Goal: Task Accomplishment & Management: Use online tool/utility

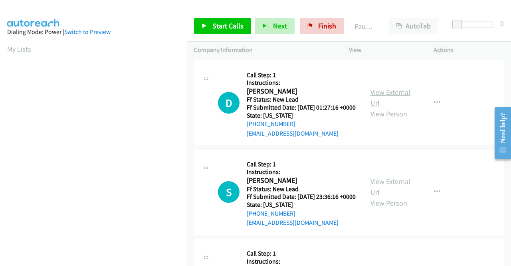
click at [403, 100] on link "View External Url" at bounding box center [391, 97] width 40 height 20
click at [383, 196] on link "View External Url" at bounding box center [391, 187] width 40 height 20
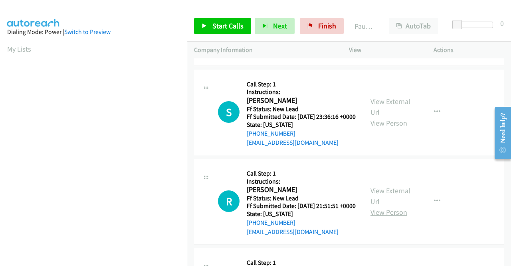
scroll to position [120, 0]
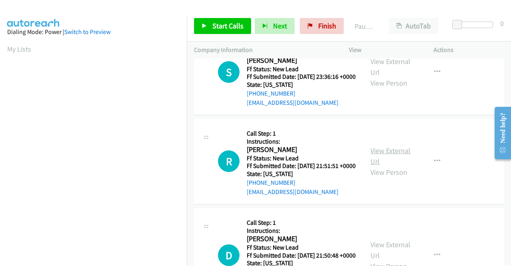
click at [383, 166] on link "View External Url" at bounding box center [391, 156] width 40 height 20
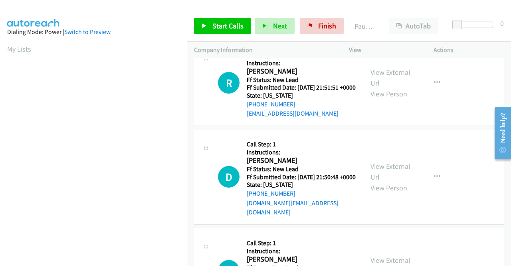
scroll to position [200, 0]
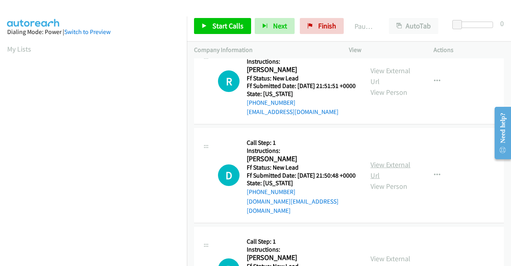
click at [389, 180] on link "View External Url" at bounding box center [391, 170] width 40 height 20
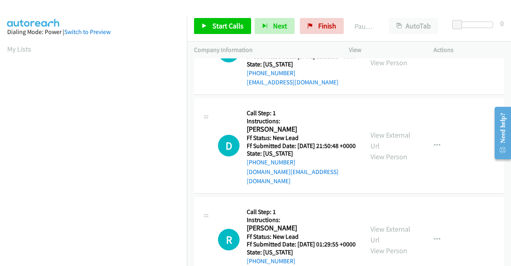
scroll to position [280, 0]
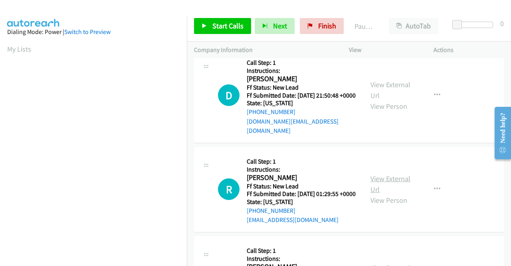
click at [402, 194] on link "View External Url" at bounding box center [391, 184] width 40 height 20
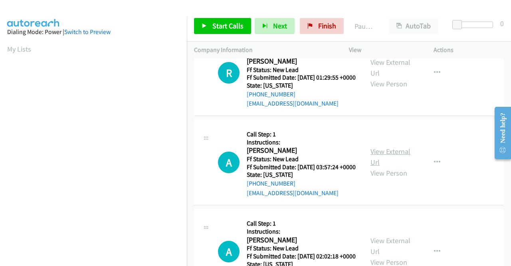
scroll to position [399, 0]
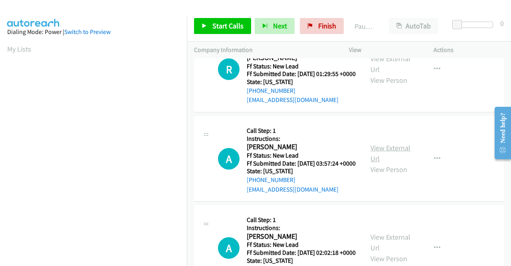
click at [376, 163] on link "View External Url" at bounding box center [391, 153] width 40 height 20
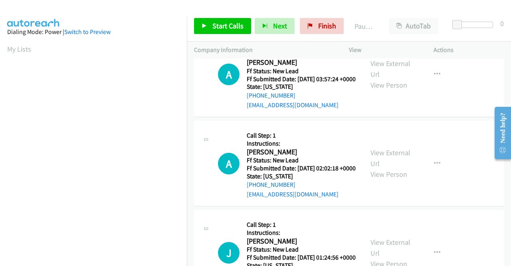
scroll to position [519, 0]
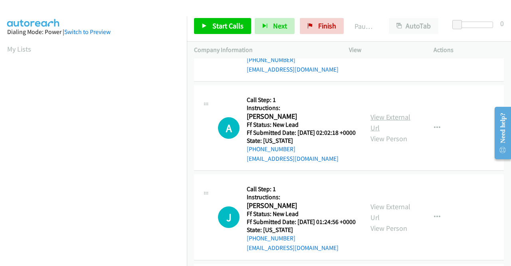
click at [381, 132] on link "View External Url" at bounding box center [391, 122] width 40 height 20
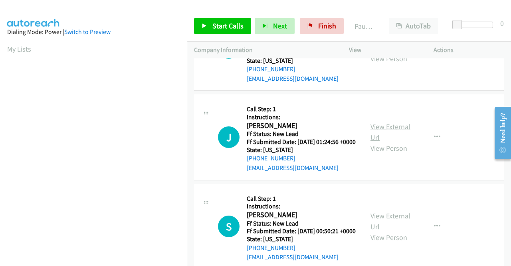
click at [392, 142] on link "View External Url" at bounding box center [391, 132] width 40 height 20
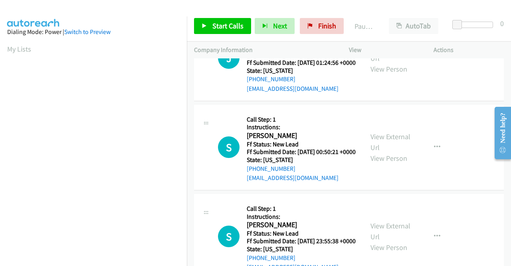
scroll to position [679, 0]
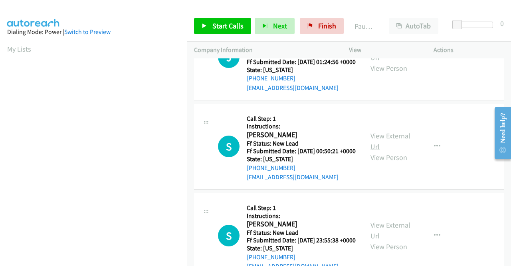
click at [393, 151] on link "View External Url" at bounding box center [391, 141] width 40 height 20
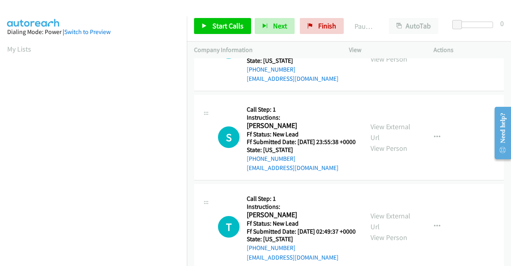
scroll to position [799, 0]
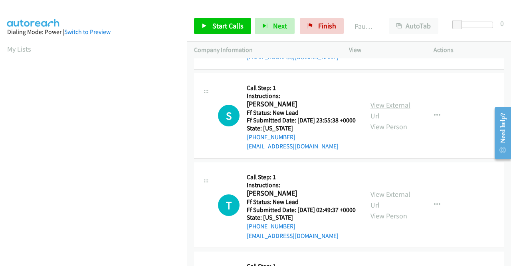
click at [385, 151] on div "View External Url View Person View External Url Email Schedule/Manage Callback …" at bounding box center [409, 115] width 92 height 71
click at [383, 120] on link "View External Url" at bounding box center [391, 110] width 40 height 20
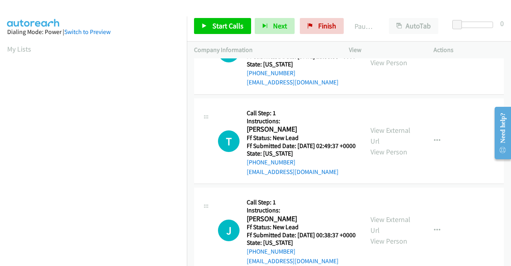
scroll to position [879, 0]
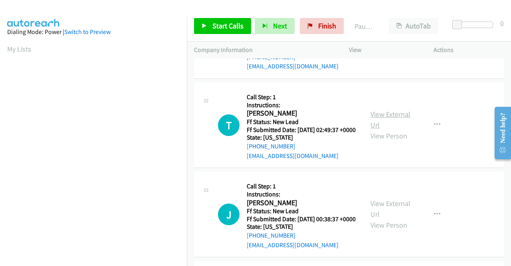
click at [403, 129] on link "View External Url" at bounding box center [391, 119] width 40 height 20
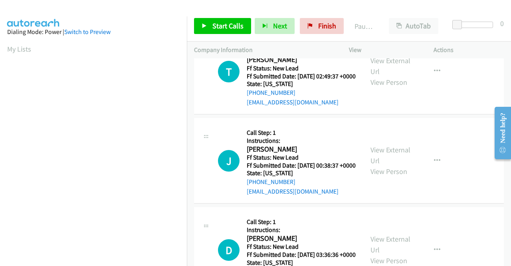
scroll to position [958, 0]
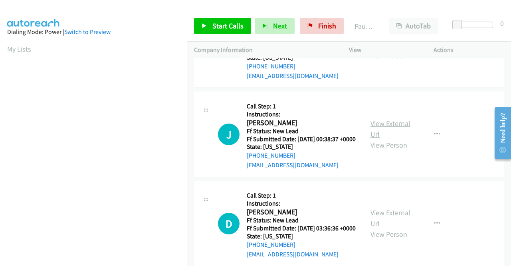
click at [385, 139] on link "View External Url" at bounding box center [391, 129] width 40 height 20
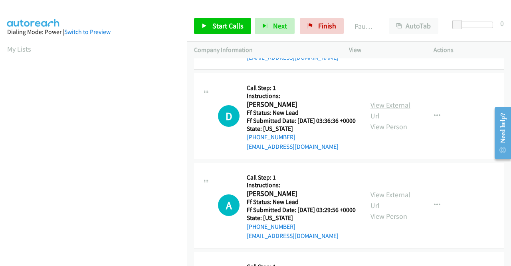
scroll to position [1078, 0]
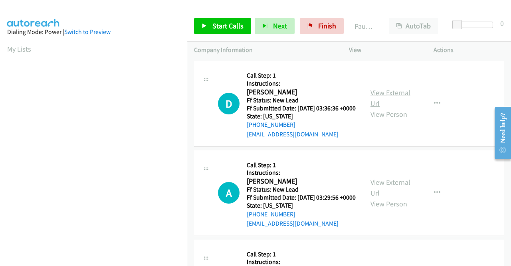
click at [377, 108] on link "View External Url" at bounding box center [391, 98] width 40 height 20
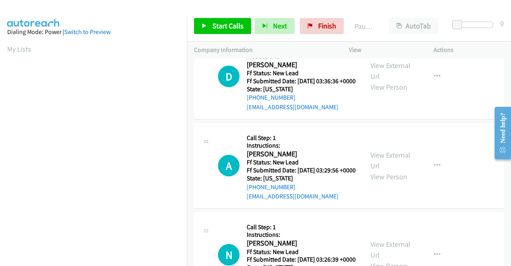
scroll to position [1158, 0]
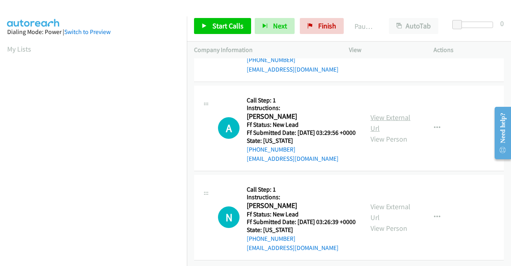
click at [390, 133] on link "View External Url" at bounding box center [391, 123] width 40 height 20
click at [387, 202] on link "View External Url" at bounding box center [391, 212] width 40 height 20
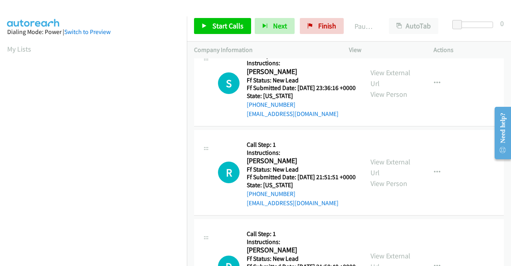
scroll to position [0, 0]
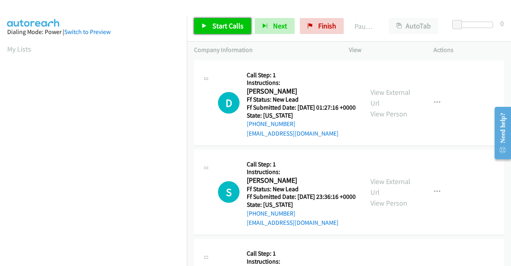
click at [232, 27] on span "Start Calls" at bounding box center [227, 25] width 31 height 9
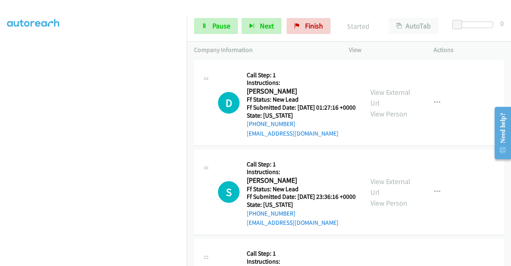
scroll to position [182, 0]
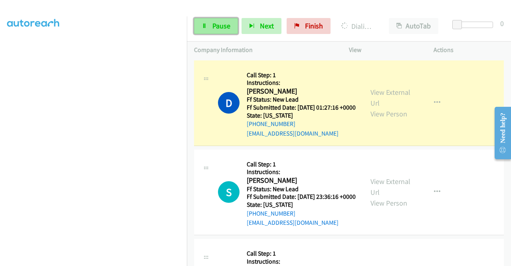
click at [205, 25] on icon at bounding box center [205, 27] width 6 height 6
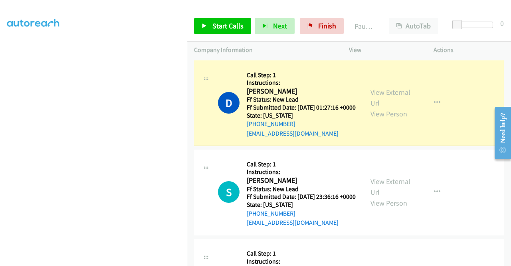
scroll to position [0, 0]
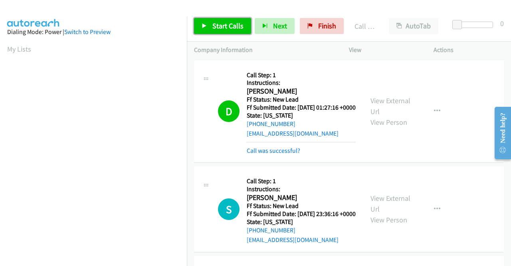
click at [227, 27] on span "Start Calls" at bounding box center [227, 25] width 31 height 9
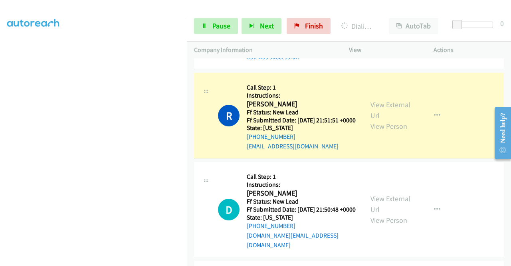
scroll to position [240, 0]
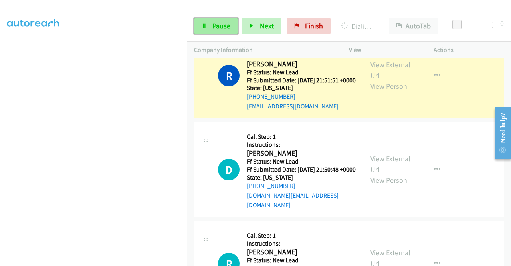
click at [208, 30] on link "Pause" at bounding box center [216, 26] width 44 height 16
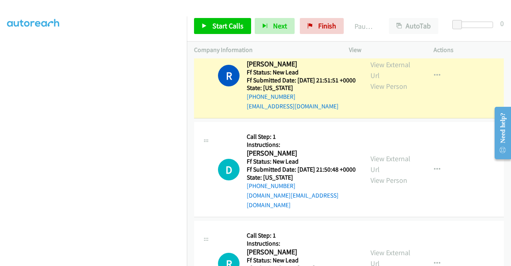
scroll to position [0, 0]
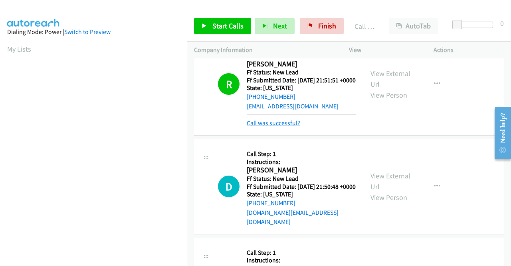
click at [292, 127] on link "Call was successful?" at bounding box center [274, 123] width 54 height 8
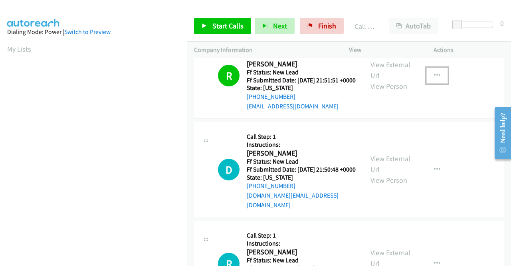
click at [434, 79] on icon "button" at bounding box center [437, 75] width 6 height 6
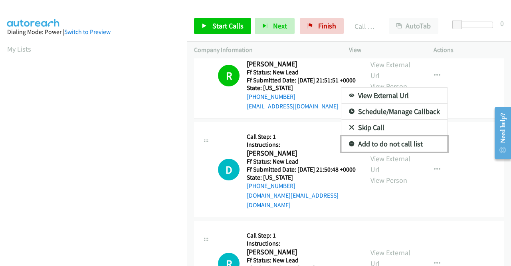
click at [389, 152] on link "Add to do not call list" at bounding box center [394, 144] width 106 height 16
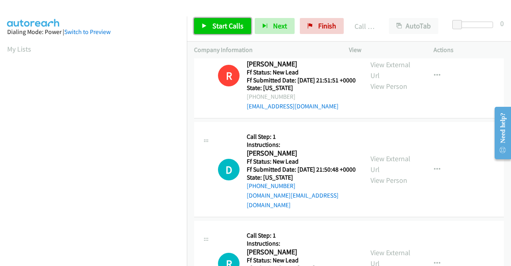
click at [221, 26] on span "Start Calls" at bounding box center [227, 25] width 31 height 9
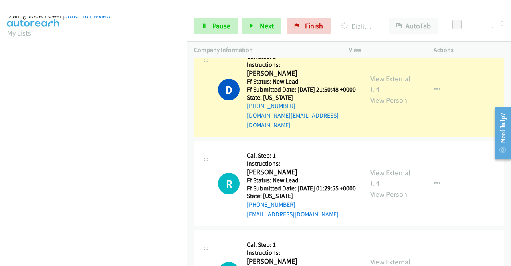
scroll to position [182, 0]
click at [201, 34] on div "Start Calls Pause Next Finish Dialing Daniel Jones AutoTab AutoTab 0" at bounding box center [349, 26] width 324 height 31
click at [208, 28] on link "Pause" at bounding box center [216, 26] width 44 height 16
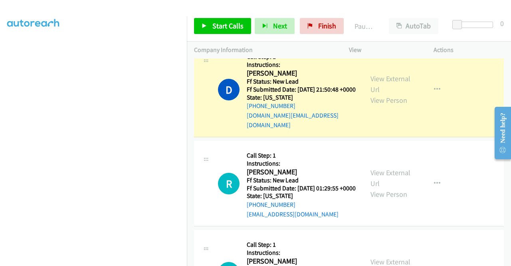
scroll to position [0, 0]
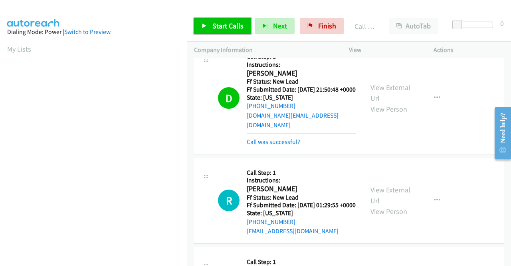
click at [226, 27] on span "Start Calls" at bounding box center [227, 25] width 31 height 9
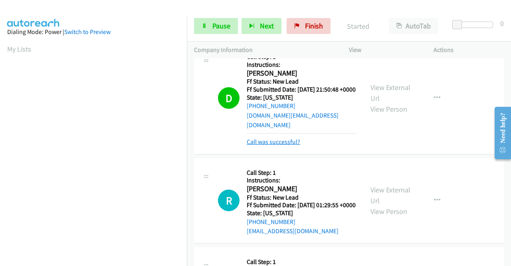
click at [293, 145] on link "Call was successful?" at bounding box center [274, 142] width 54 height 8
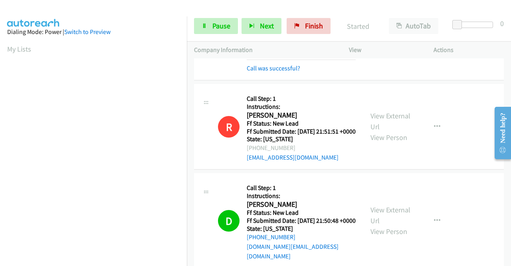
scroll to position [160, 0]
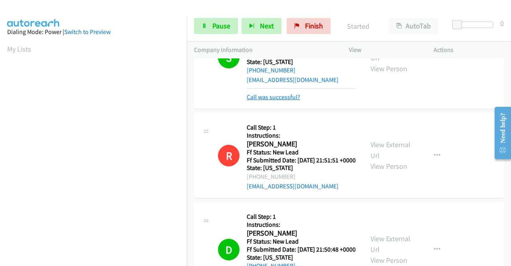
click at [283, 101] on link "Call was successful?" at bounding box center [274, 97] width 54 height 8
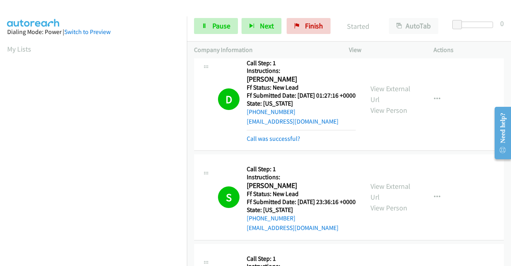
scroll to position [0, 0]
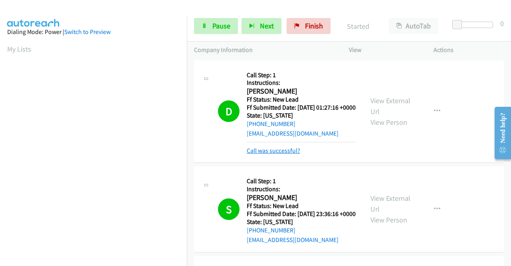
click at [278, 154] on link "Call was successful?" at bounding box center [274, 151] width 54 height 8
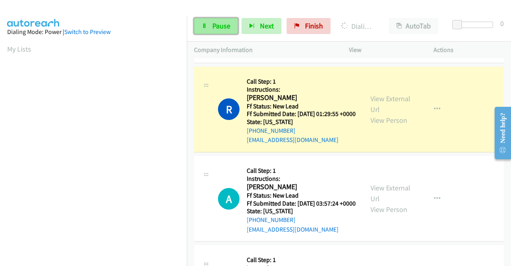
click at [232, 32] on link "Pause" at bounding box center [216, 26] width 44 height 16
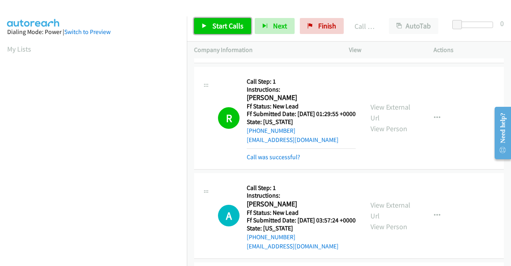
click at [206, 26] on icon at bounding box center [205, 27] width 6 height 6
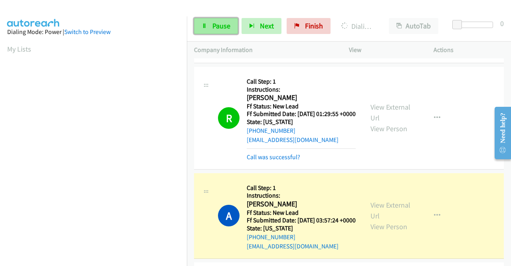
click at [204, 22] on link "Pause" at bounding box center [216, 26] width 44 height 16
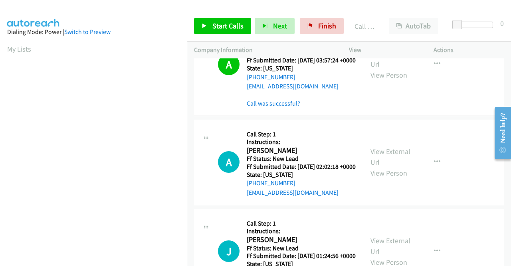
scroll to position [182, 0]
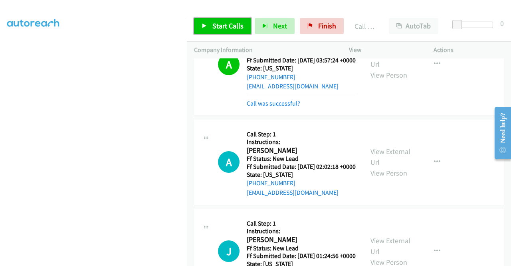
click at [230, 25] on span "Start Calls" at bounding box center [227, 25] width 31 height 9
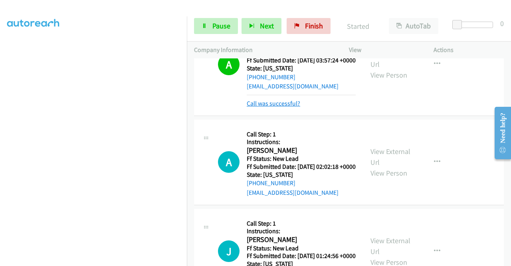
click at [271, 107] on link "Call was successful?" at bounding box center [274, 103] width 54 height 8
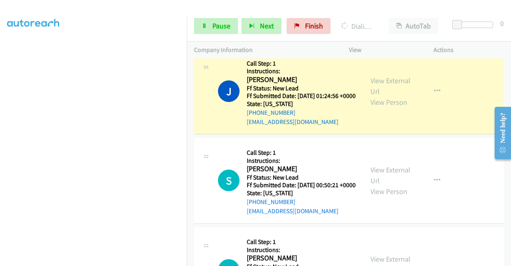
scroll to position [719, 0]
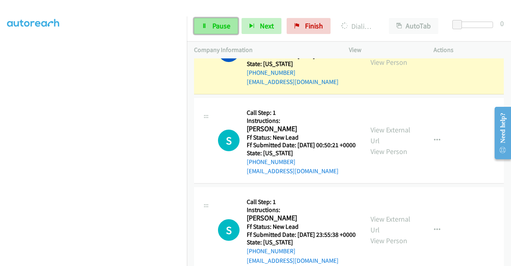
click at [222, 28] on span "Pause" at bounding box center [221, 25] width 18 height 9
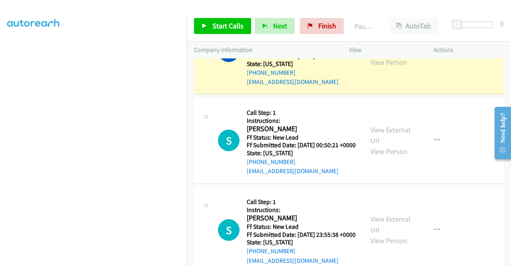
scroll to position [62, 0]
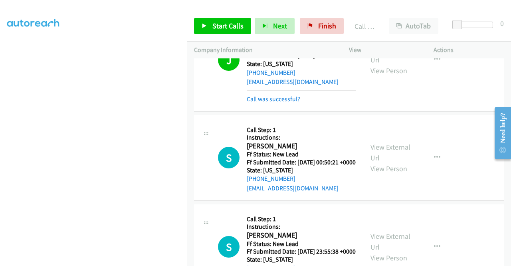
click at [234, 17] on div "Start Calls Pause Next Finish Call Completed AutoTab AutoTab 0" at bounding box center [349, 26] width 324 height 31
click at [233, 24] on span "Start Calls" at bounding box center [227, 25] width 31 height 9
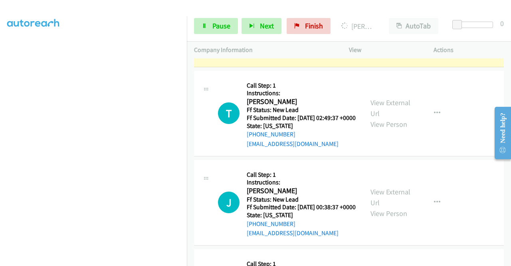
scroll to position [176, 0]
click at [211, 28] on link "Pause" at bounding box center [216, 26] width 44 height 16
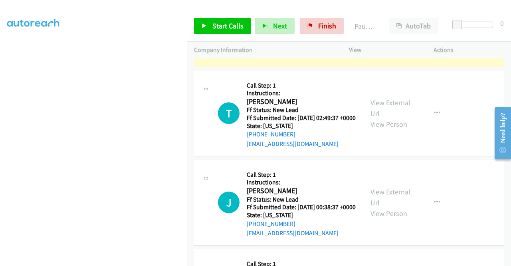
scroll to position [16, 0]
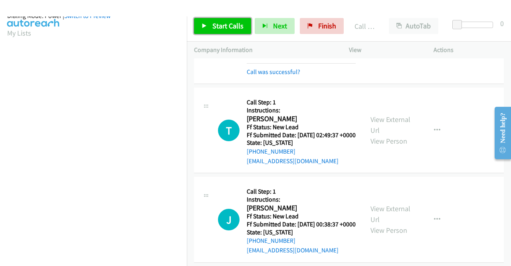
click at [212, 23] on span "Start Calls" at bounding box center [227, 25] width 31 height 9
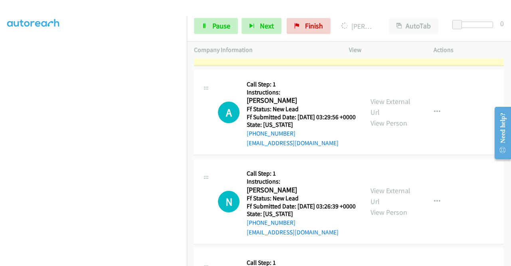
scroll to position [1318, 0]
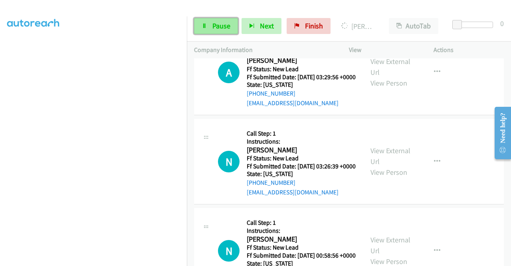
click at [208, 29] on link "Pause" at bounding box center [216, 26] width 44 height 16
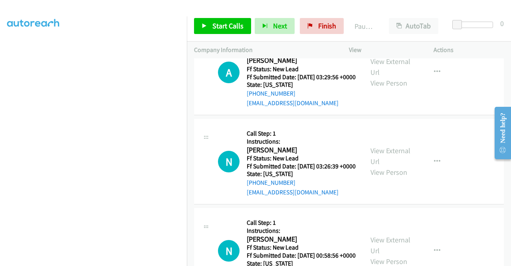
scroll to position [1278, 0]
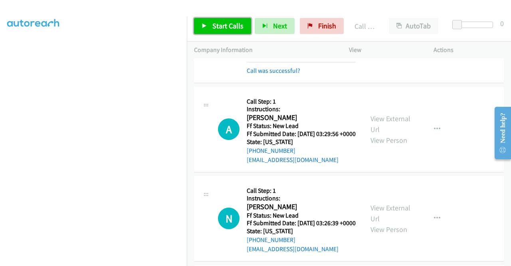
click at [216, 26] on span "Start Calls" at bounding box center [227, 25] width 31 height 9
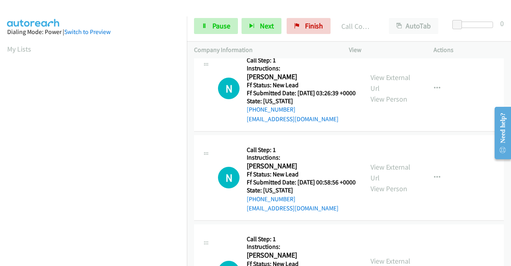
scroll to position [1438, 0]
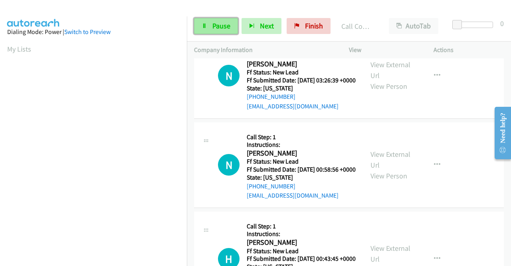
click at [213, 27] on span "Pause" at bounding box center [221, 25] width 18 height 9
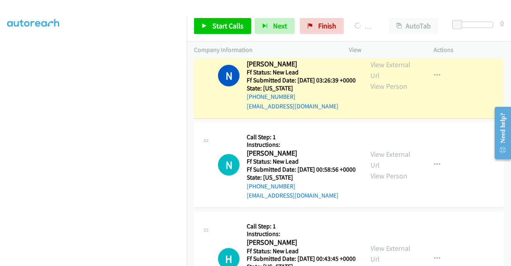
scroll to position [0, 0]
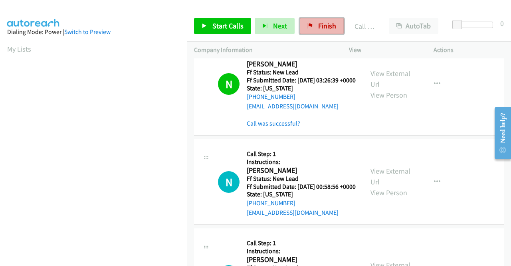
click at [330, 28] on span "Finish" at bounding box center [327, 25] width 18 height 9
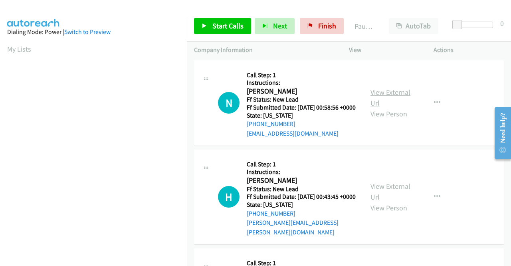
click at [387, 95] on link "View External Url" at bounding box center [391, 97] width 40 height 20
click at [383, 197] on link "View External Url" at bounding box center [391, 191] width 40 height 20
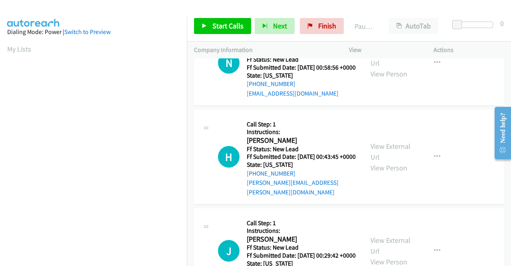
scroll to position [80, 0]
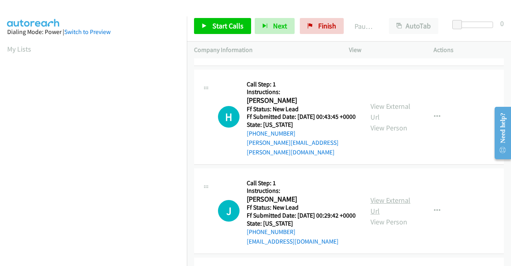
click at [383, 208] on link "View External Url" at bounding box center [391, 205] width 40 height 20
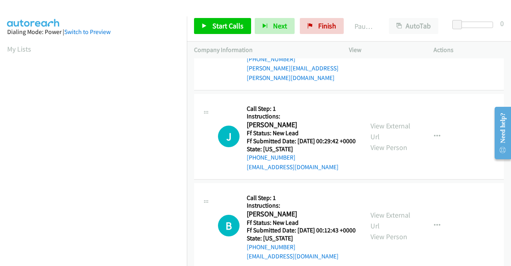
scroll to position [200, 0]
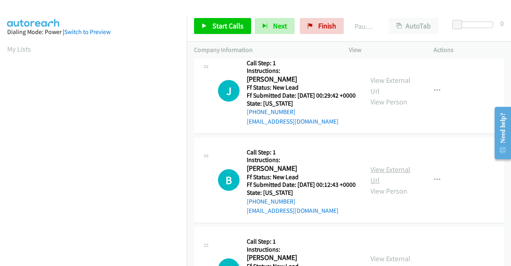
click at [375, 185] on link "View External Url" at bounding box center [391, 175] width 40 height 20
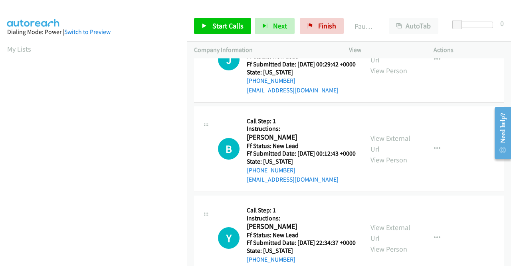
scroll to position [280, 0]
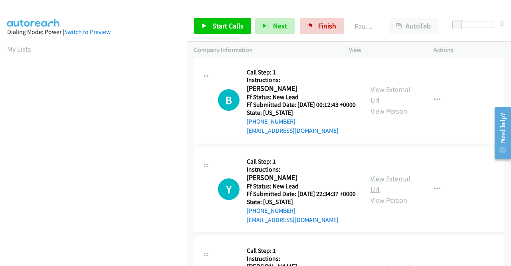
click at [376, 194] on link "View External Url" at bounding box center [391, 184] width 40 height 20
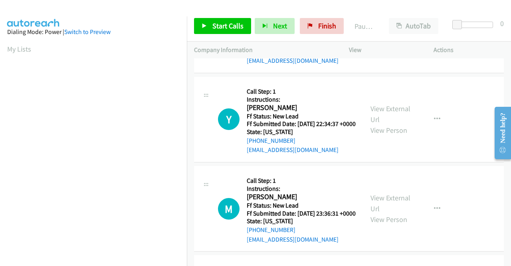
scroll to position [359, 0]
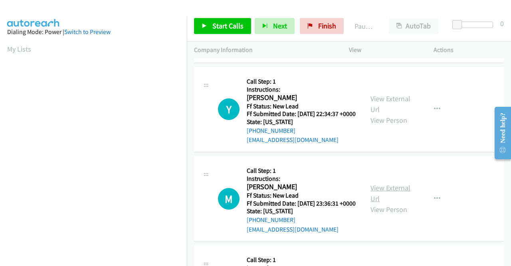
click at [379, 203] on link "View External Url" at bounding box center [391, 193] width 40 height 20
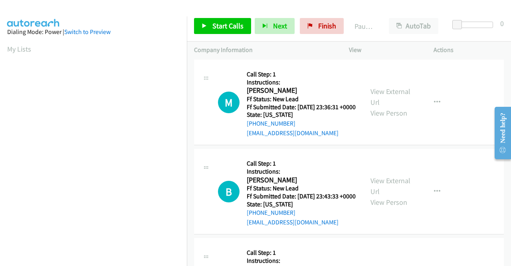
scroll to position [479, 0]
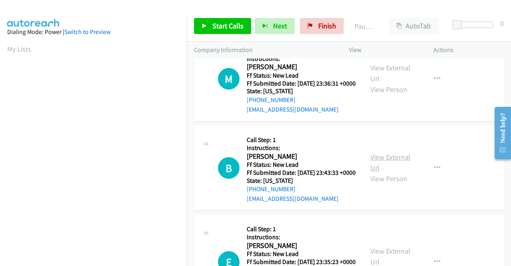
click at [381, 172] on link "View External Url" at bounding box center [391, 162] width 40 height 20
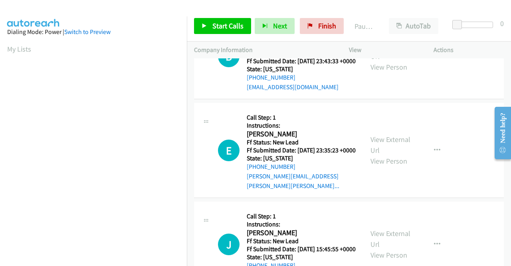
scroll to position [599, 0]
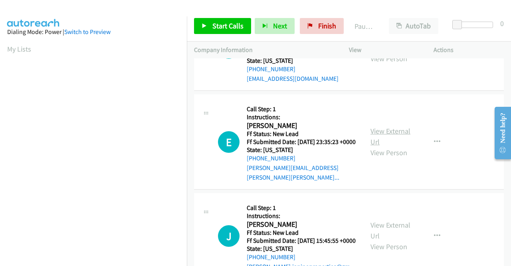
click at [375, 146] on link "View External Url" at bounding box center [391, 136] width 40 height 20
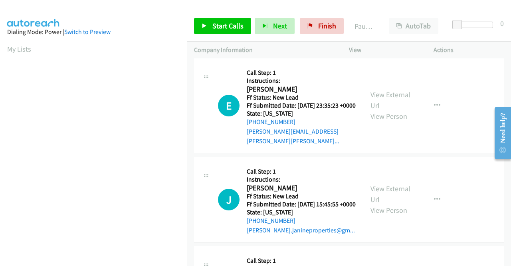
scroll to position [679, 0]
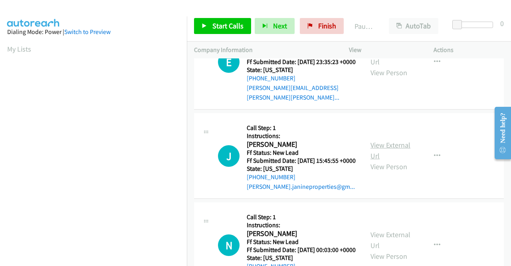
click at [395, 160] on link "View External Url" at bounding box center [391, 150] width 40 height 20
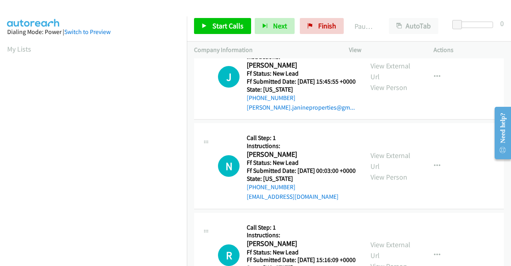
scroll to position [759, 0]
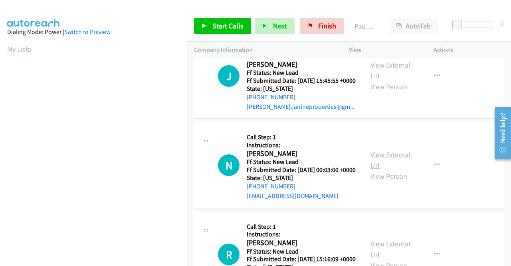
click at [388, 170] on link "View External Url" at bounding box center [391, 160] width 40 height 20
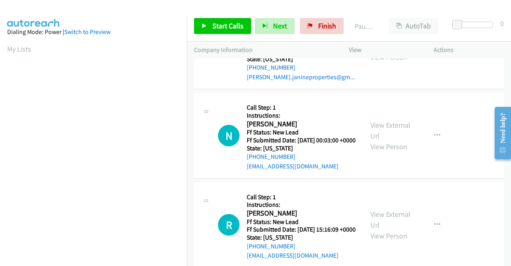
scroll to position [879, 0]
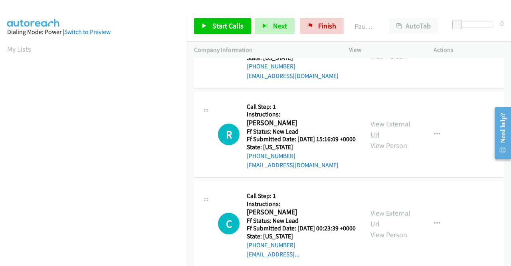
click at [387, 139] on link "View External Url" at bounding box center [391, 129] width 40 height 20
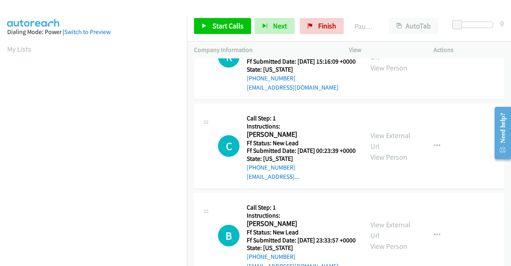
scroll to position [958, 0]
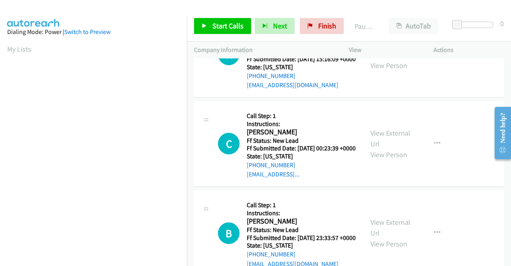
click at [371, 160] on div "View External Url View Person" at bounding box center [392, 143] width 42 height 32
click at [372, 148] on link "View External Url" at bounding box center [391, 138] width 40 height 20
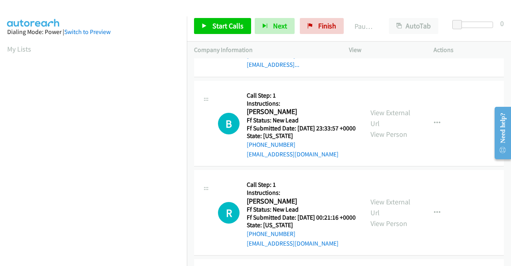
scroll to position [1078, 0]
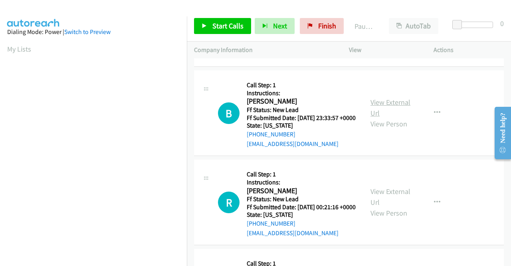
click at [391, 117] on link "View External Url" at bounding box center [391, 107] width 40 height 20
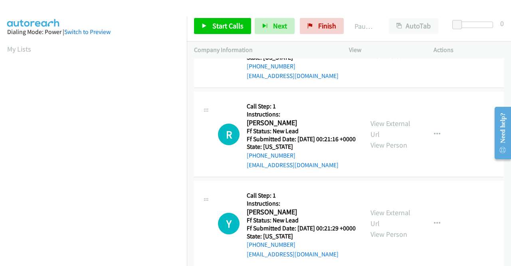
scroll to position [1158, 0]
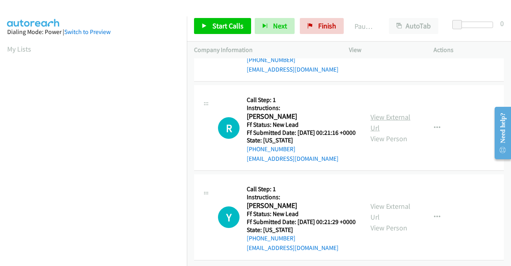
click at [403, 132] on link "View External Url" at bounding box center [391, 122] width 40 height 20
click at [378, 215] on link "View External Url" at bounding box center [391, 211] width 40 height 20
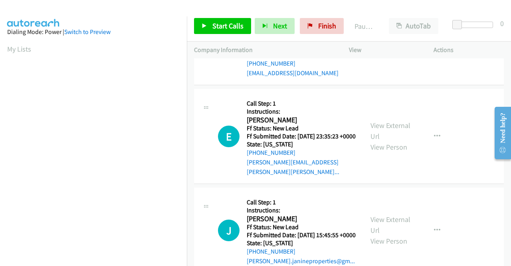
scroll to position [0, 0]
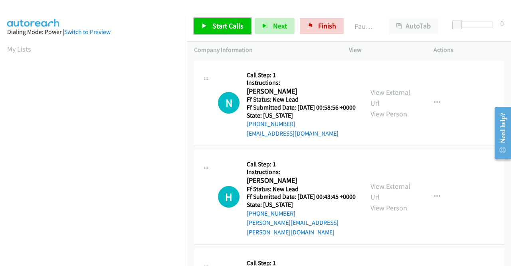
click at [224, 20] on link "Start Calls" at bounding box center [222, 26] width 57 height 16
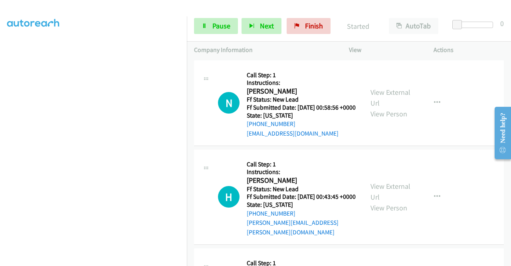
scroll to position [182, 0]
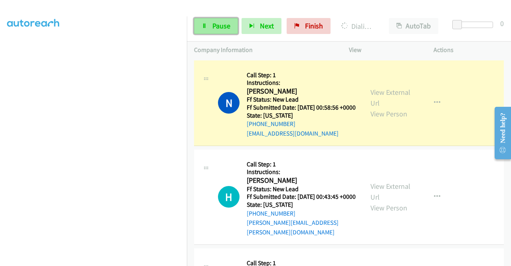
click at [221, 28] on span "Pause" at bounding box center [221, 25] width 18 height 9
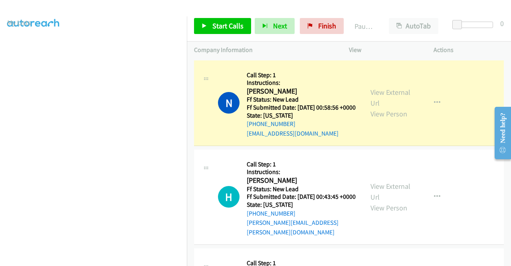
scroll to position [0, 0]
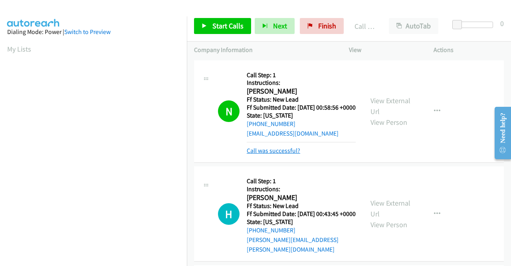
click at [295, 154] on link "Call was successful?" at bounding box center [274, 151] width 54 height 8
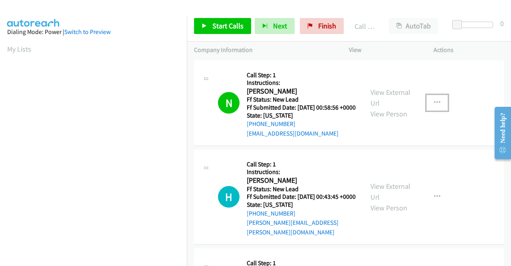
click at [434, 106] on icon "button" at bounding box center [437, 102] width 6 height 6
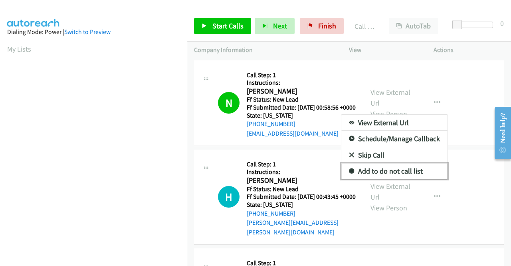
click at [381, 172] on link "Add to do not call list" at bounding box center [394, 171] width 106 height 16
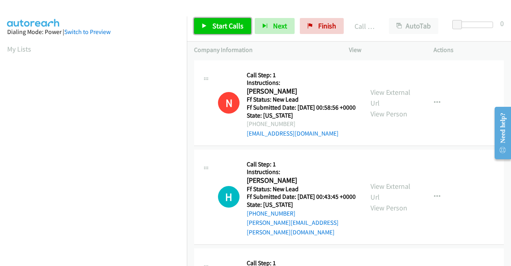
click at [234, 30] on span "Start Calls" at bounding box center [227, 25] width 31 height 9
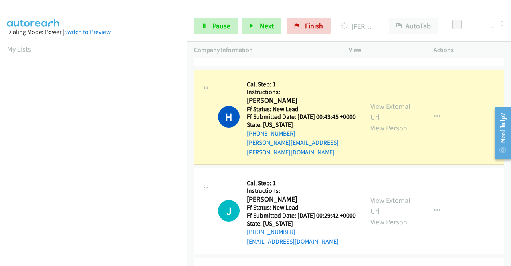
scroll to position [182, 0]
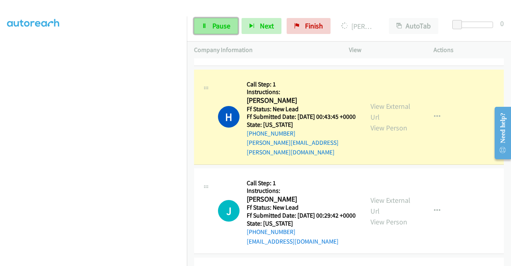
click at [207, 27] on link "Pause" at bounding box center [216, 26] width 44 height 16
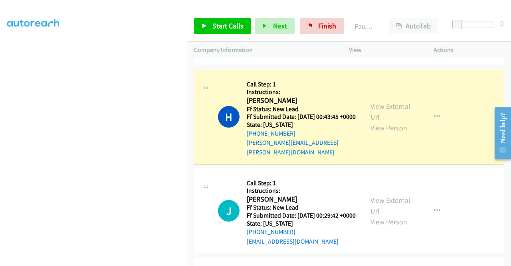
scroll to position [0, 0]
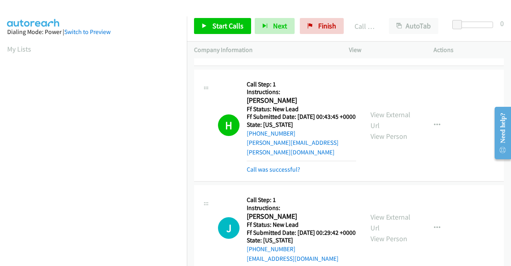
click at [265, 180] on div "H Callback Scheduled Call Step: 1 Instructions: Howard Connors America/New_York…" at bounding box center [349, 125] width 310 height 112
click at [265, 173] on link "Call was successful?" at bounding box center [274, 169] width 54 height 8
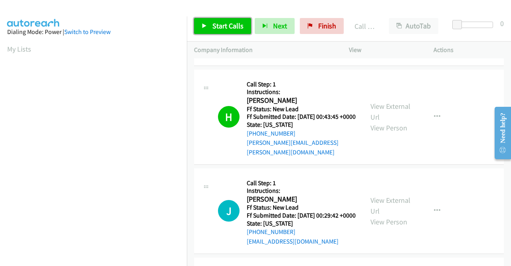
click at [221, 24] on span "Start Calls" at bounding box center [227, 25] width 31 height 9
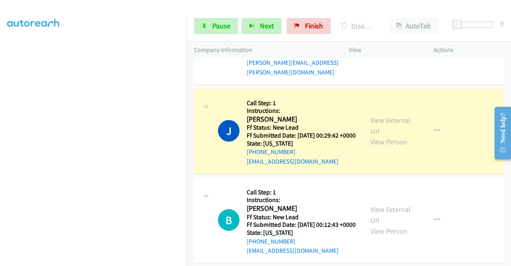
scroll to position [182, 0]
click at [230, 26] on link "Pause" at bounding box center [216, 26] width 44 height 16
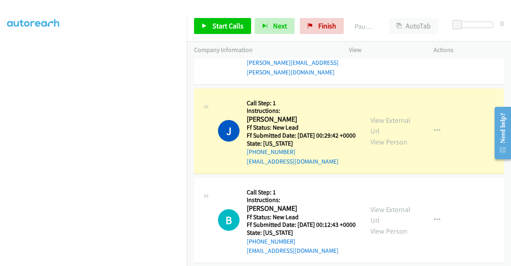
scroll to position [22, 0]
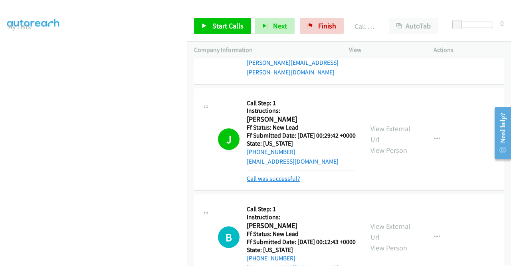
click at [296, 182] on link "Call was successful?" at bounding box center [274, 179] width 54 height 8
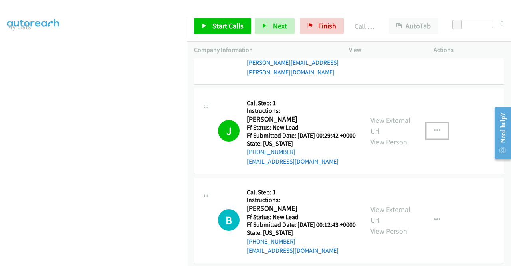
click at [437, 136] on button "button" at bounding box center [438, 131] width 22 height 16
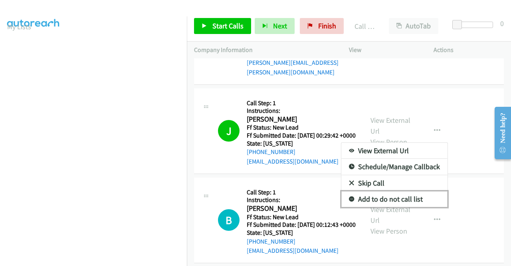
click at [374, 206] on link "Add to do not call list" at bounding box center [394, 199] width 106 height 16
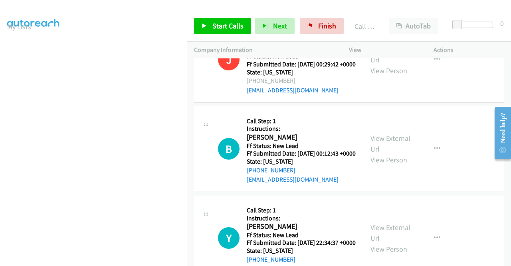
scroll to position [240, 0]
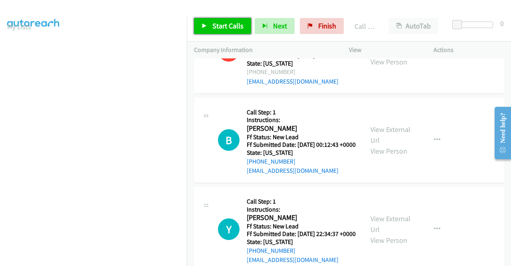
click at [223, 22] on span "Start Calls" at bounding box center [227, 25] width 31 height 9
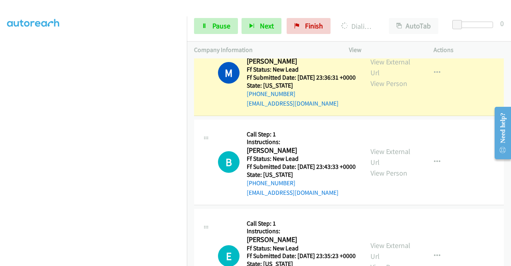
scroll to position [182, 0]
click at [216, 21] on link "Pause" at bounding box center [216, 26] width 44 height 16
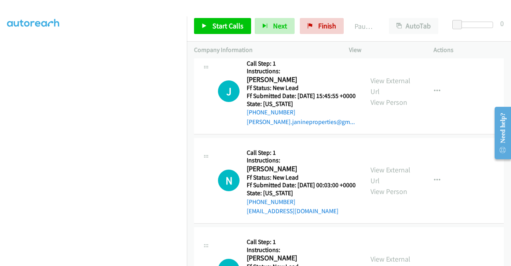
scroll to position [799, 0]
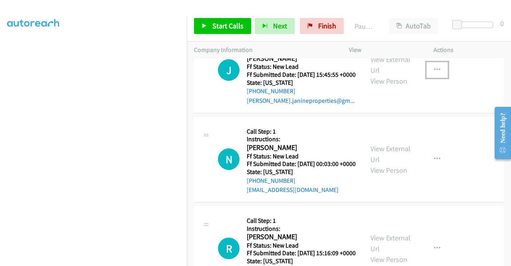
click at [435, 73] on icon "button" at bounding box center [437, 70] width 6 height 6
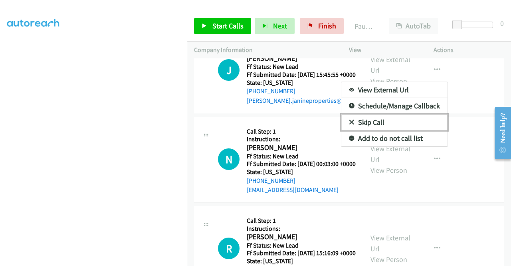
click at [386, 130] on link "Skip Call" at bounding box center [394, 122] width 106 height 16
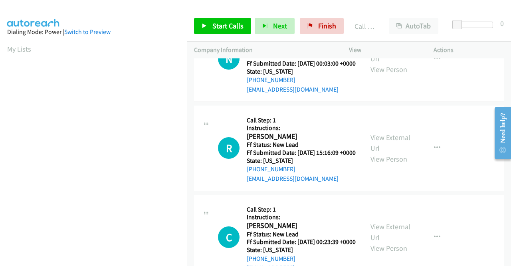
scroll to position [958, 0]
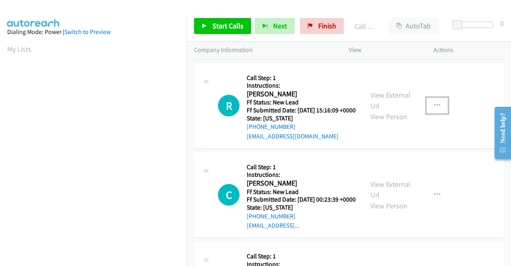
click at [431, 113] on button "button" at bounding box center [438, 105] width 22 height 16
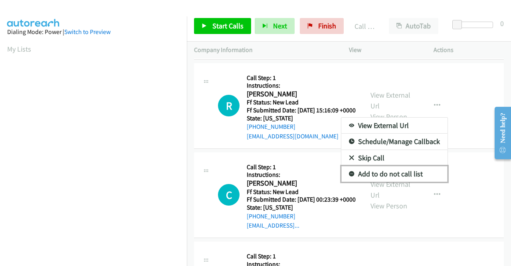
click at [399, 182] on link "Add to do not call list" at bounding box center [394, 174] width 106 height 16
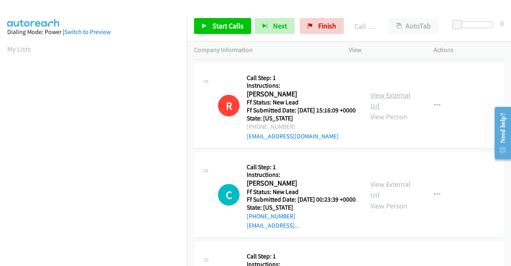
click at [393, 110] on link "View External Url" at bounding box center [391, 100] width 40 height 20
click at [215, 26] on span "Start Calls" at bounding box center [227, 25] width 31 height 9
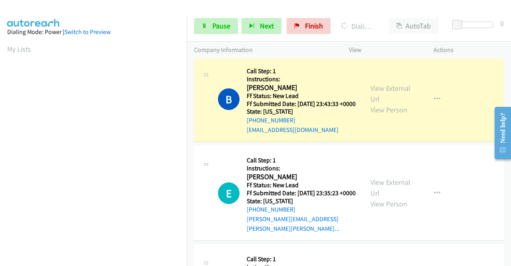
scroll to position [182, 0]
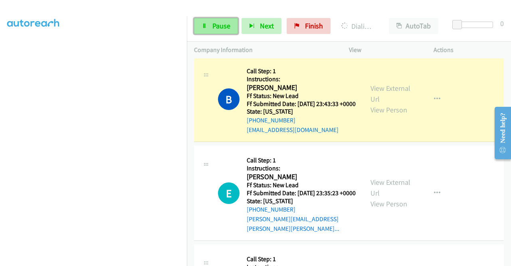
click at [220, 24] on span "Pause" at bounding box center [221, 25] width 18 height 9
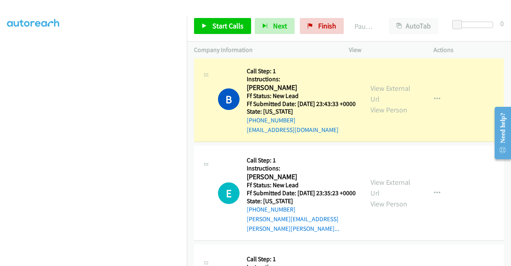
scroll to position [22, 0]
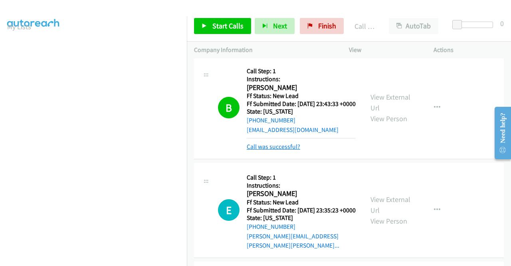
click at [275, 150] on link "Call was successful?" at bounding box center [274, 147] width 54 height 8
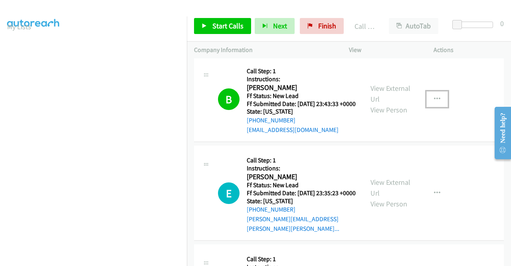
click at [436, 107] on button "button" at bounding box center [438, 99] width 22 height 16
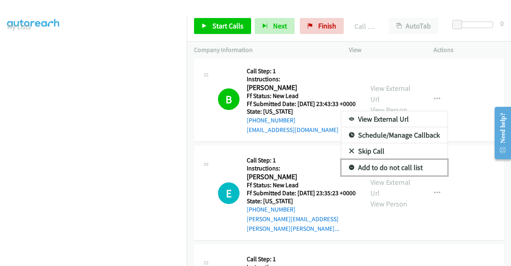
click at [379, 175] on link "Add to do not call list" at bounding box center [394, 167] width 106 height 16
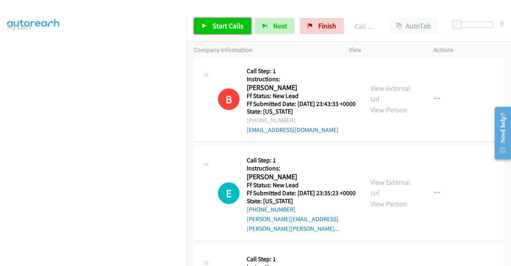
click at [213, 24] on span "Start Calls" at bounding box center [227, 25] width 31 height 9
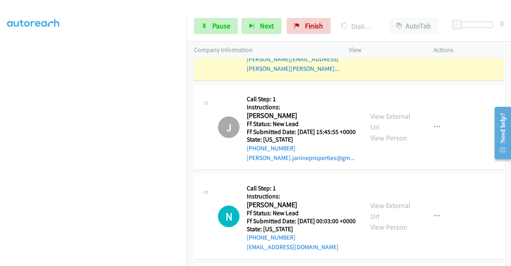
scroll to position [176, 0]
click at [227, 32] on link "Pause" at bounding box center [216, 26] width 44 height 16
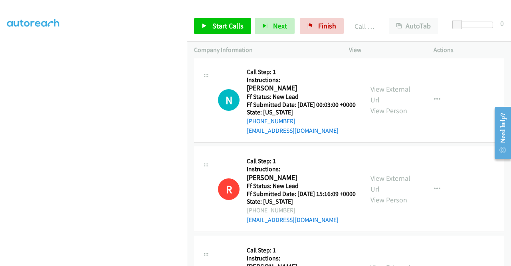
scroll to position [919, 0]
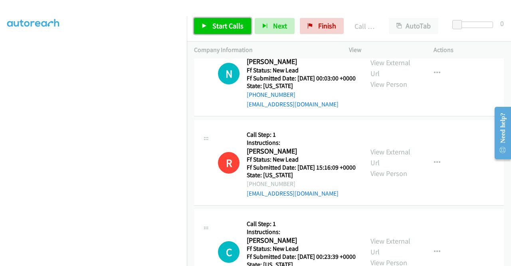
click at [228, 30] on span "Start Calls" at bounding box center [227, 25] width 31 height 9
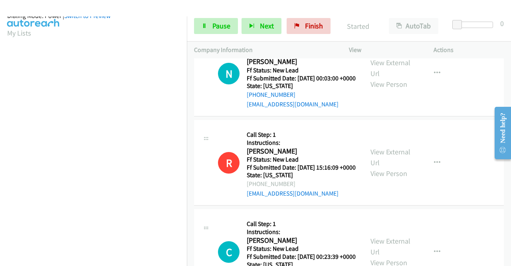
scroll to position [182, 0]
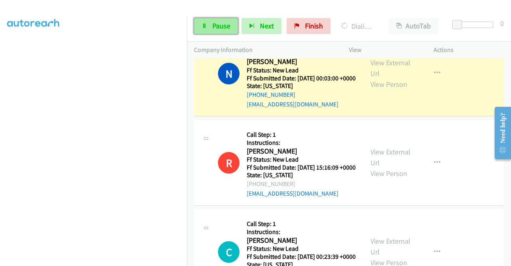
click at [228, 23] on span "Pause" at bounding box center [221, 25] width 18 height 9
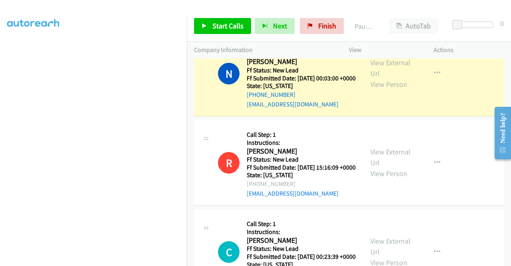
scroll to position [0, 0]
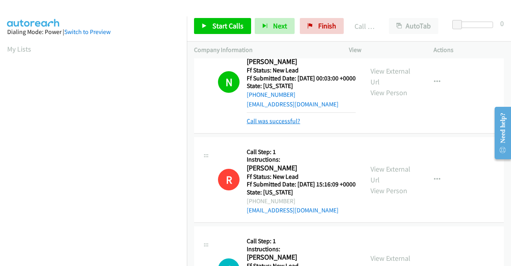
click at [290, 125] on link "Call was successful?" at bounding box center [274, 121] width 54 height 8
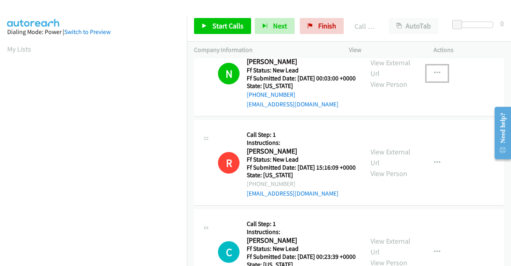
click at [431, 81] on button "button" at bounding box center [438, 73] width 22 height 16
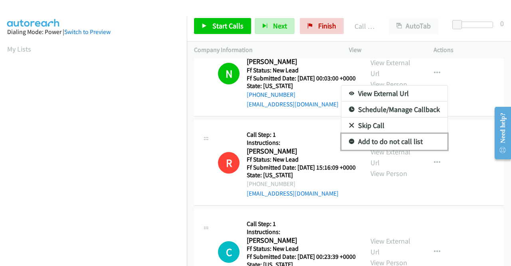
click at [365, 149] on link "Add to do not call list" at bounding box center [394, 141] width 106 height 16
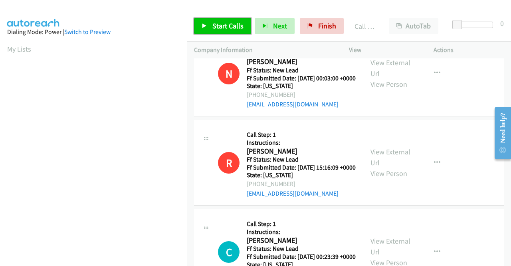
click at [234, 24] on span "Start Calls" at bounding box center [227, 25] width 31 height 9
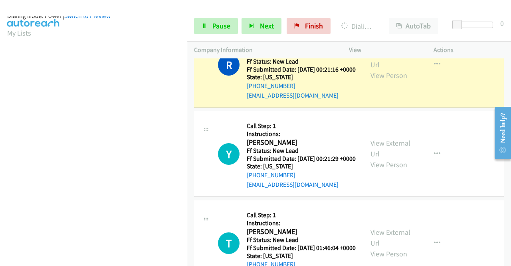
scroll to position [182, 0]
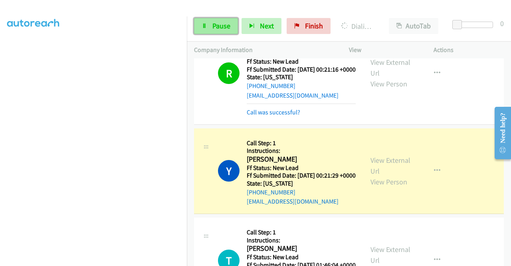
click at [210, 22] on link "Pause" at bounding box center [216, 26] width 44 height 16
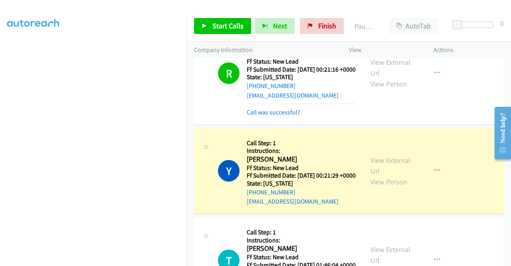
scroll to position [0, 0]
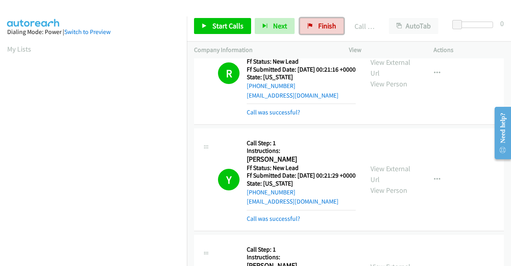
drag, startPoint x: 304, startPoint y: 22, endPoint x: 278, endPoint y: 40, distance: 31.9
click at [304, 22] on link "Finish" at bounding box center [322, 26] width 44 height 16
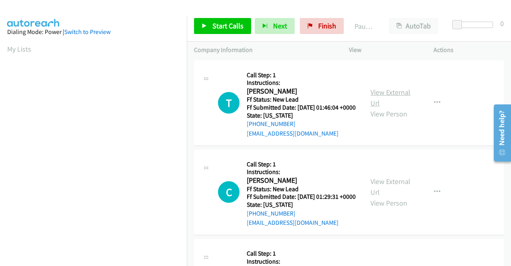
click at [385, 95] on link "View External Url" at bounding box center [391, 97] width 40 height 20
click at [402, 194] on link "View External Url" at bounding box center [391, 187] width 40 height 20
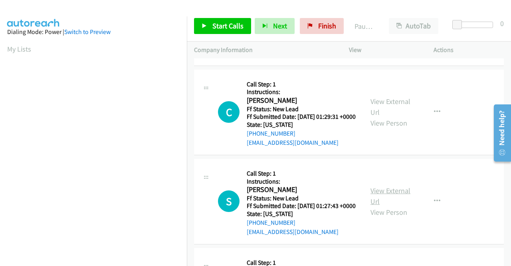
click at [398, 206] on link "View External Url" at bounding box center [391, 196] width 40 height 20
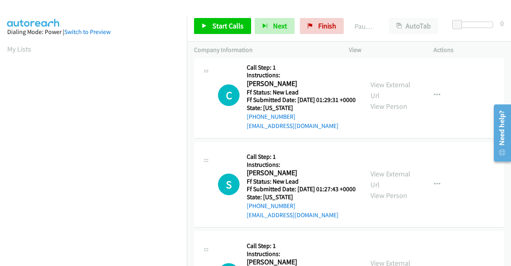
scroll to position [200, 0]
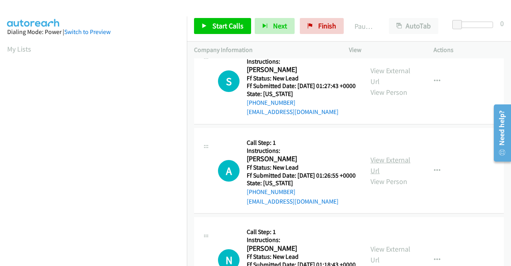
click at [376, 175] on link "View External Url" at bounding box center [391, 165] width 40 height 20
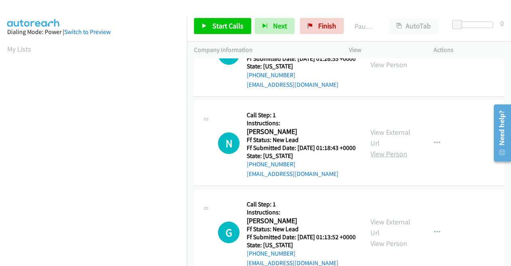
scroll to position [319, 0]
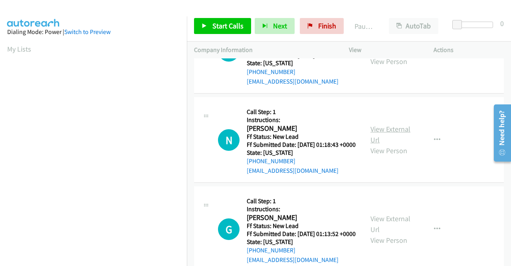
click at [389, 144] on link "View External Url" at bounding box center [391, 134] width 40 height 20
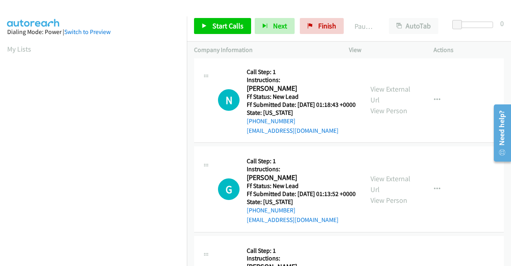
scroll to position [399, 0]
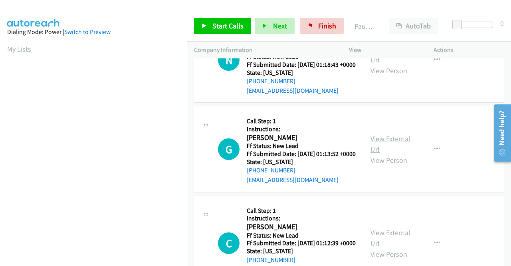
click at [376, 154] on link "View External Url" at bounding box center [391, 144] width 40 height 20
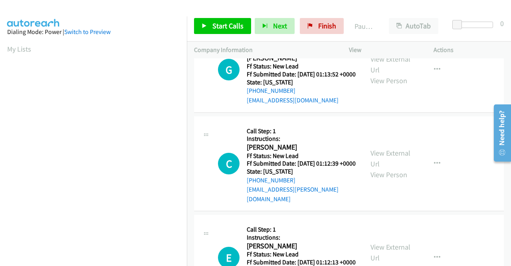
scroll to position [479, 0]
click at [388, 168] on link "View External Url" at bounding box center [391, 158] width 40 height 20
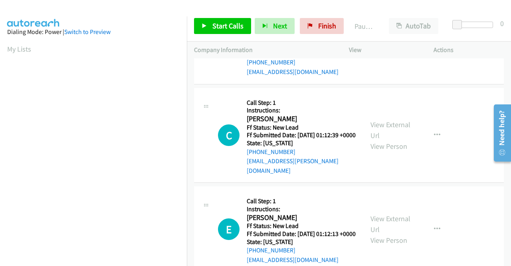
scroll to position [559, 0]
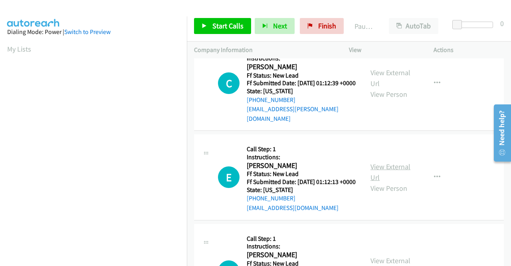
click at [379, 182] on link "View External Url" at bounding box center [391, 172] width 40 height 20
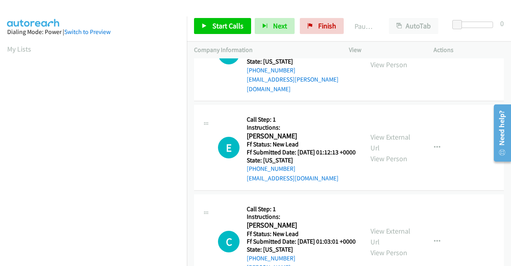
scroll to position [639, 0]
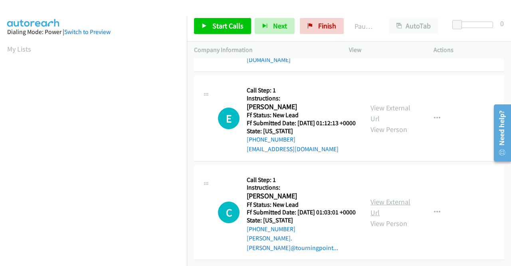
click at [384, 217] on link "View External Url" at bounding box center [391, 207] width 40 height 20
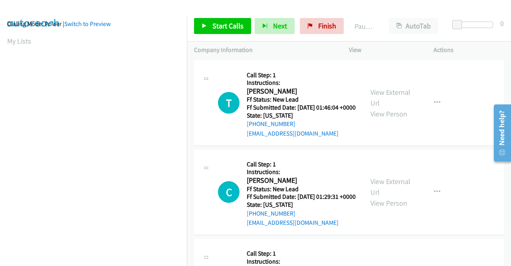
scroll to position [0, 0]
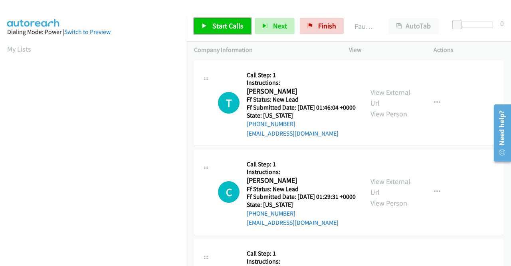
click at [225, 26] on span "Start Calls" at bounding box center [227, 25] width 31 height 9
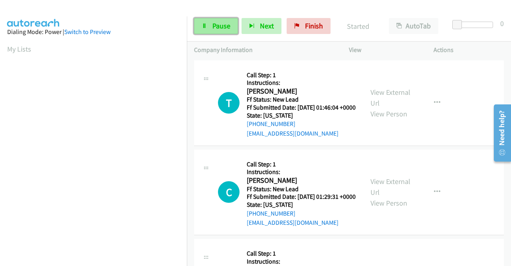
click at [227, 28] on span "Pause" at bounding box center [221, 25] width 18 height 9
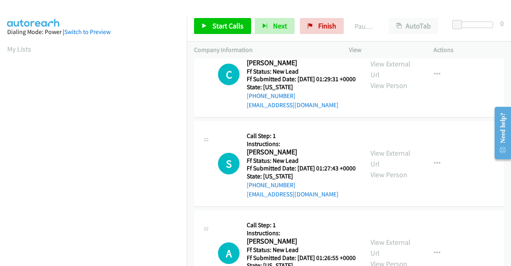
scroll to position [120, 0]
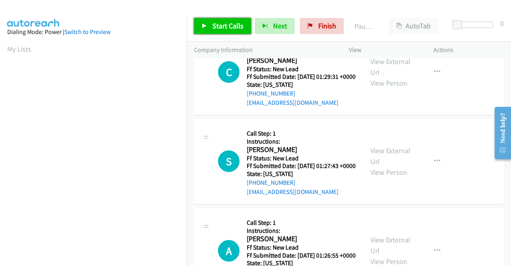
click at [221, 25] on span "Start Calls" at bounding box center [227, 25] width 31 height 9
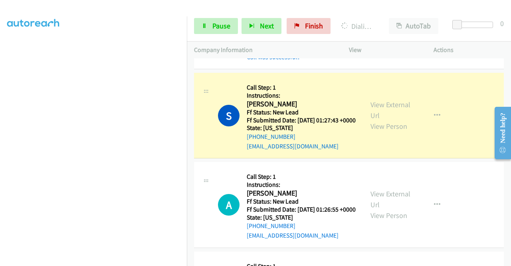
scroll to position [182, 0]
click at [216, 30] on span "Pause" at bounding box center [221, 25] width 18 height 9
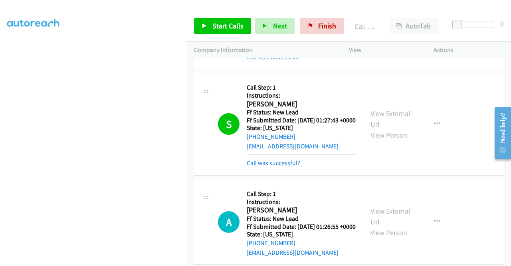
drag, startPoint x: 292, startPoint y: 186, endPoint x: 303, endPoint y: 183, distance: 11.4
click at [292, 167] on link "Call was successful?" at bounding box center [274, 163] width 54 height 8
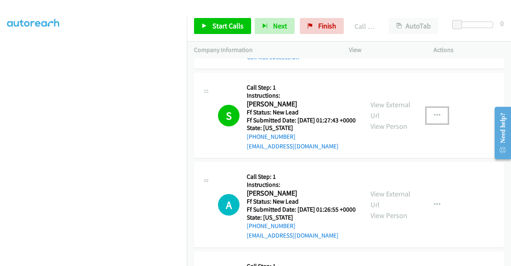
click at [437, 123] on button "button" at bounding box center [438, 115] width 22 height 16
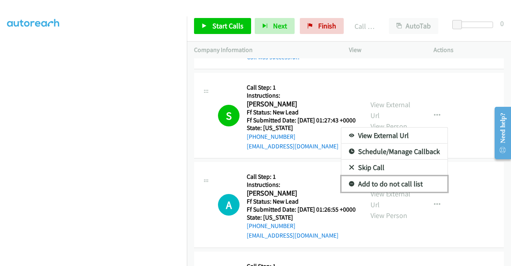
click at [407, 192] on link "Add to do not call list" at bounding box center [394, 184] width 106 height 16
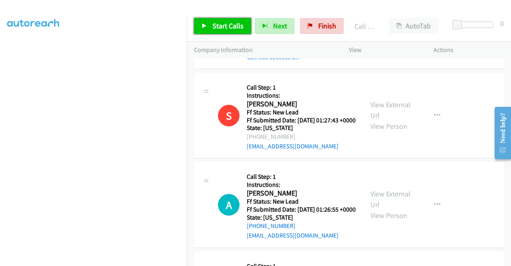
click at [222, 28] on span "Start Calls" at bounding box center [227, 25] width 31 height 9
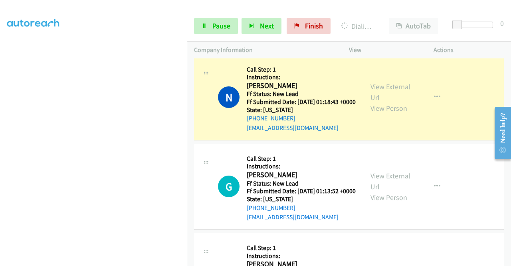
scroll to position [399, 0]
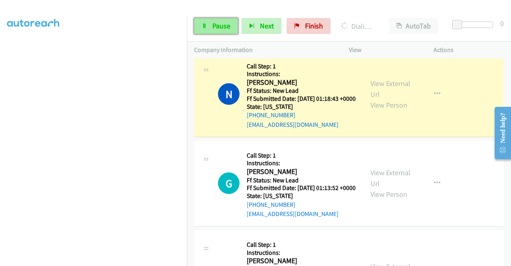
click at [212, 18] on link "Pause" at bounding box center [216, 26] width 44 height 16
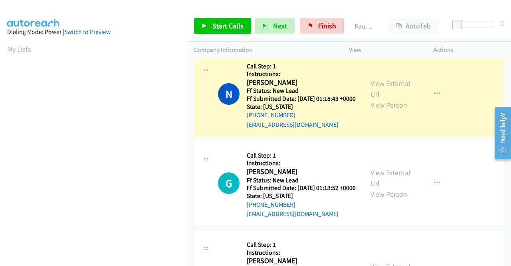
scroll to position [0, 0]
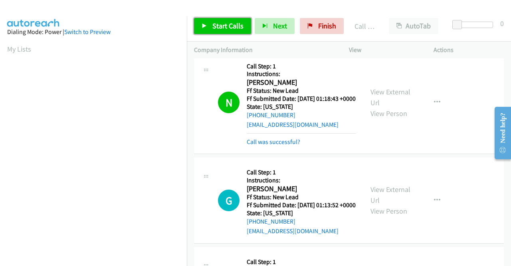
click at [225, 23] on span "Start Calls" at bounding box center [227, 25] width 31 height 9
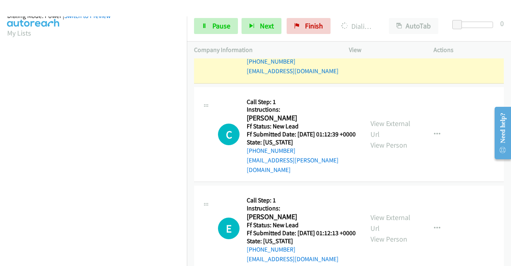
scroll to position [176, 0]
click at [216, 26] on span "Pause" at bounding box center [221, 25] width 18 height 9
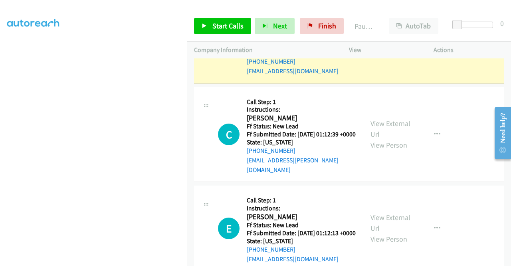
scroll to position [0, 0]
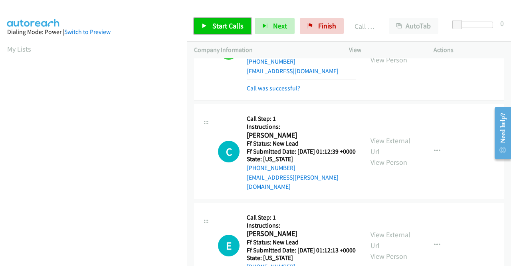
click at [230, 33] on link "Start Calls" at bounding box center [222, 26] width 57 height 16
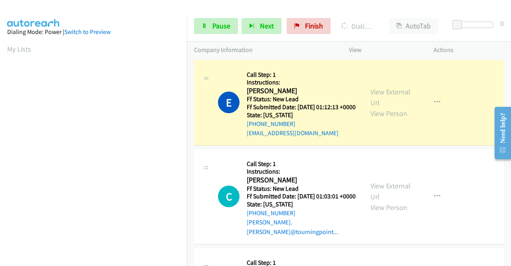
scroll to position [182, 0]
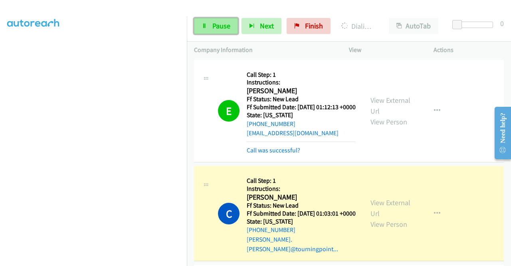
click at [219, 27] on span "Pause" at bounding box center [221, 25] width 18 height 9
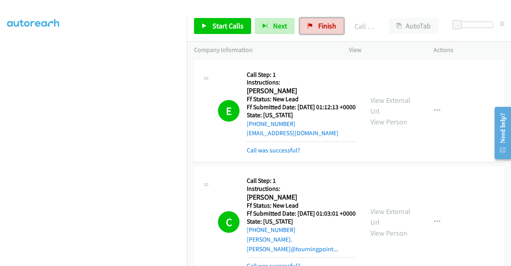
drag, startPoint x: 316, startPoint y: 26, endPoint x: 338, endPoint y: 1, distance: 33.1
click at [318, 26] on span "Finish" at bounding box center [327, 25] width 18 height 9
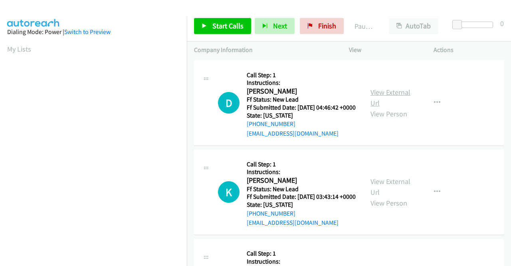
click at [392, 95] on link "View External Url" at bounding box center [391, 97] width 40 height 20
click at [374, 192] on link "View External Url" at bounding box center [391, 187] width 40 height 20
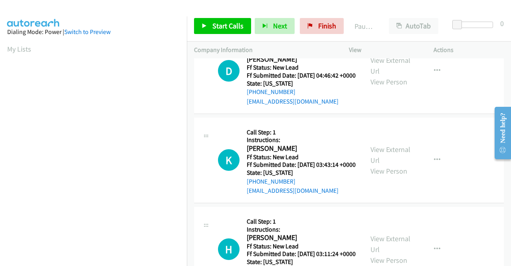
scroll to position [120, 0]
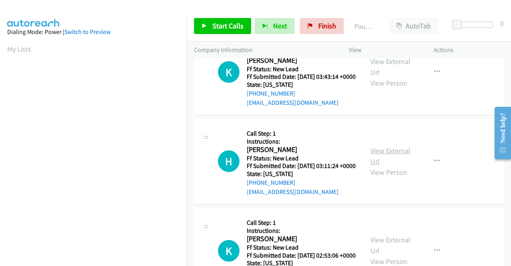
click at [385, 166] on link "View External Url" at bounding box center [391, 156] width 40 height 20
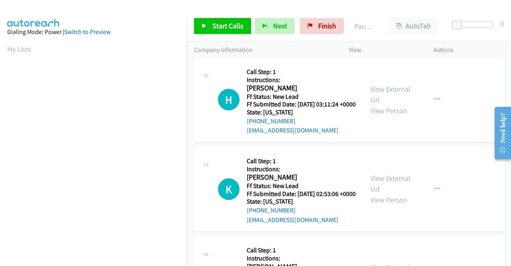
scroll to position [200, 0]
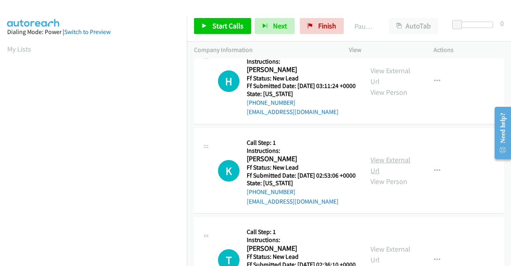
click at [399, 175] on link "View External Url" at bounding box center [391, 165] width 40 height 20
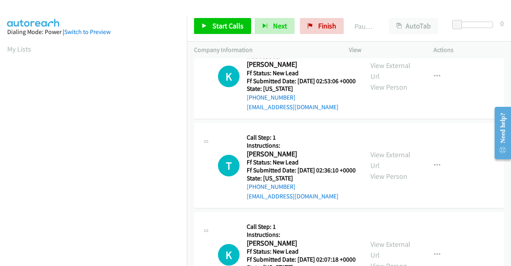
scroll to position [319, 0]
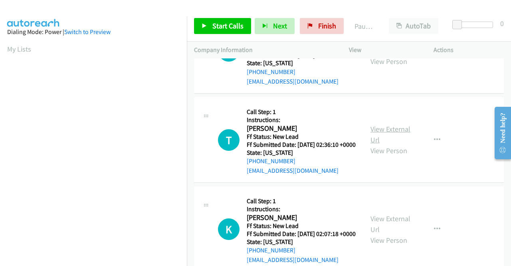
click at [385, 144] on link "View External Url" at bounding box center [391, 134] width 40 height 20
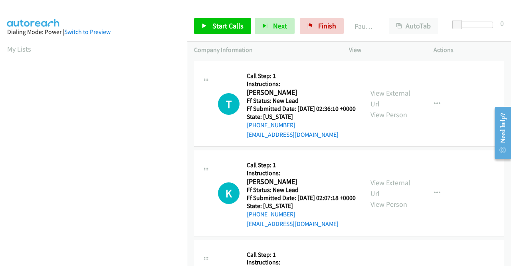
scroll to position [399, 0]
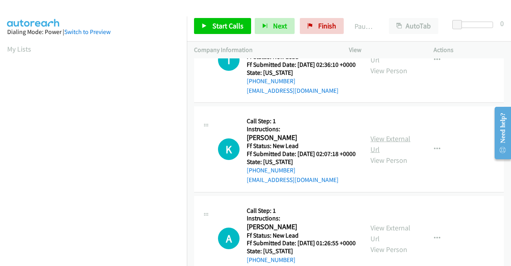
click at [386, 154] on link "View External Url" at bounding box center [391, 144] width 40 height 20
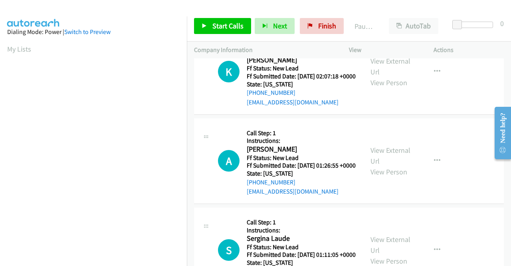
scroll to position [479, 0]
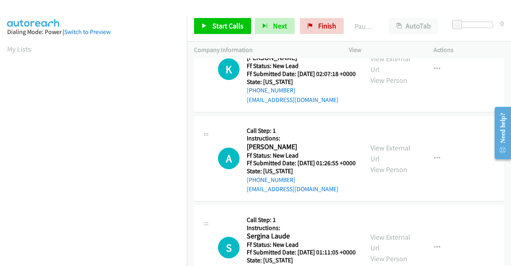
click at [377, 175] on div "View External Url View Person" at bounding box center [392, 158] width 42 height 32
click at [379, 163] on link "View External Url" at bounding box center [391, 153] width 40 height 20
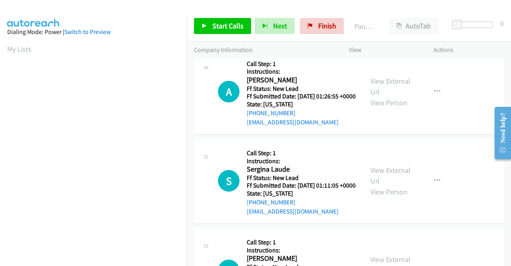
scroll to position [559, 0]
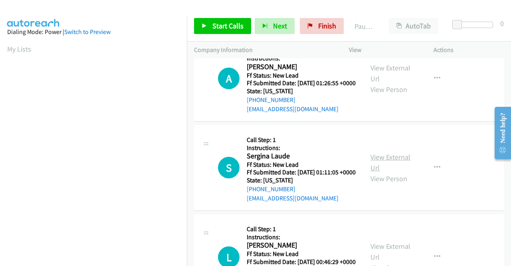
click at [388, 172] on link "View External Url" at bounding box center [391, 162] width 40 height 20
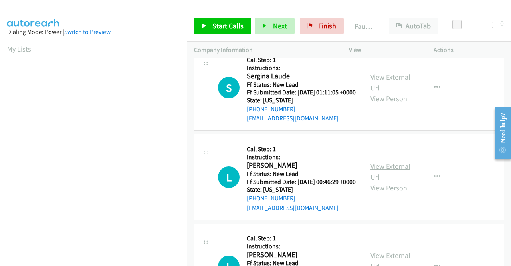
click at [380, 181] on link "View External Url" at bounding box center [391, 171] width 40 height 20
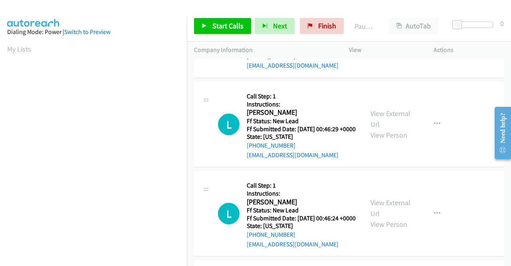
scroll to position [759, 0]
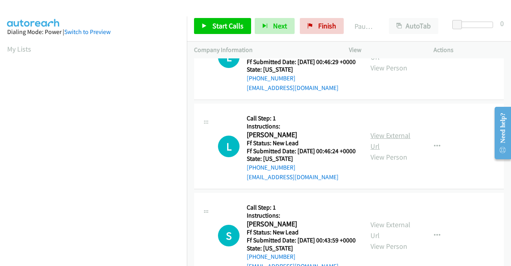
click at [375, 151] on link "View External Url" at bounding box center [391, 141] width 40 height 20
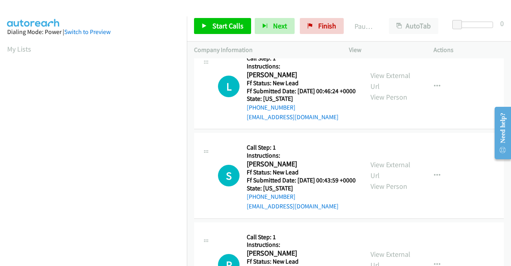
scroll to position [839, 0]
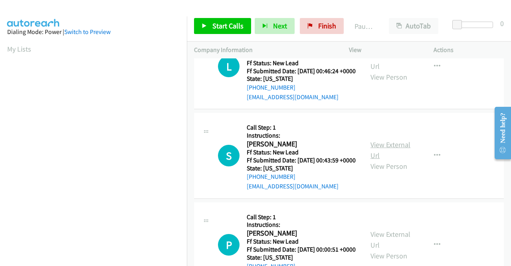
click at [387, 160] on link "View External Url" at bounding box center [391, 150] width 40 height 20
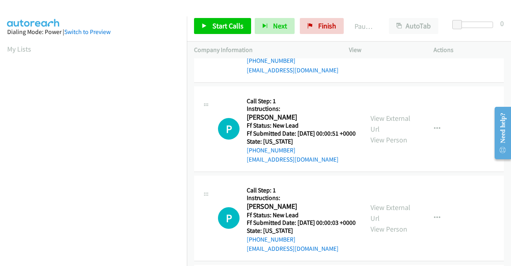
scroll to position [958, 0]
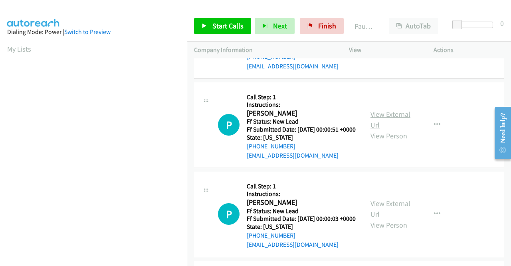
click at [381, 129] on link "View External Url" at bounding box center [391, 119] width 40 height 20
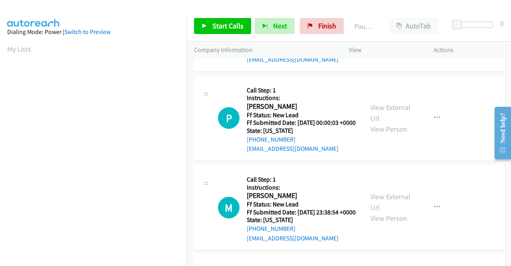
scroll to position [1078, 0]
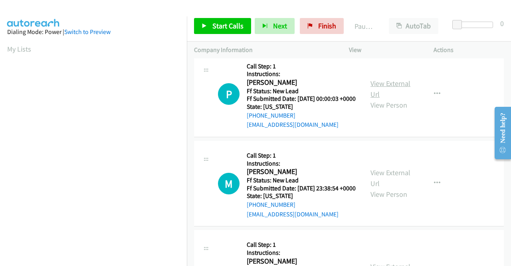
click at [395, 99] on link "View External Url" at bounding box center [391, 89] width 40 height 20
click at [434, 97] on icon "button" at bounding box center [437, 94] width 6 height 6
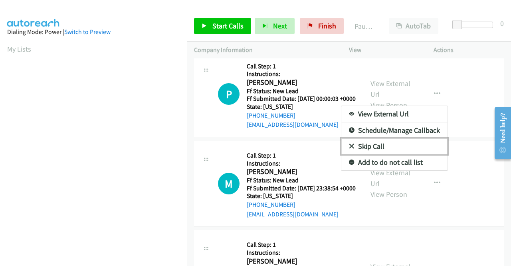
click at [385, 154] on link "Skip Call" at bounding box center [394, 146] width 106 height 16
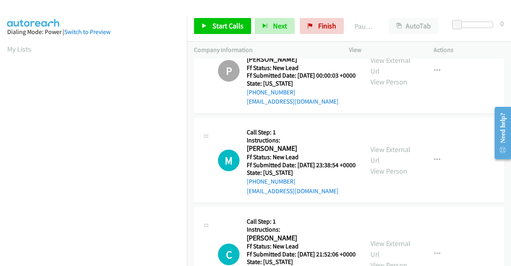
scroll to position [1158, 0]
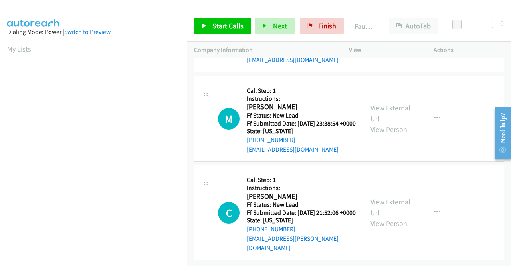
click at [398, 123] on link "View External Url" at bounding box center [391, 113] width 40 height 20
click at [383, 196] on div "View External Url View Person" at bounding box center [392, 212] width 42 height 32
click at [382, 197] on link "View External Url" at bounding box center [391, 207] width 40 height 20
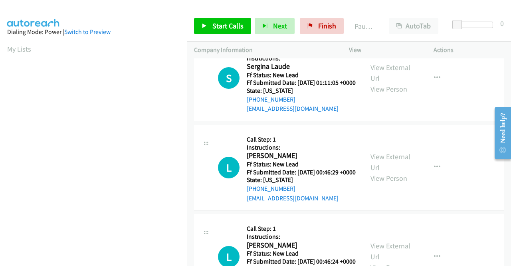
scroll to position [0, 0]
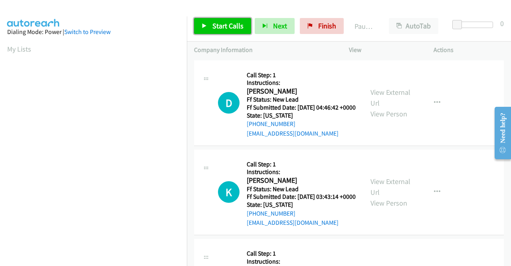
click at [222, 33] on link "Start Calls" at bounding box center [222, 26] width 57 height 16
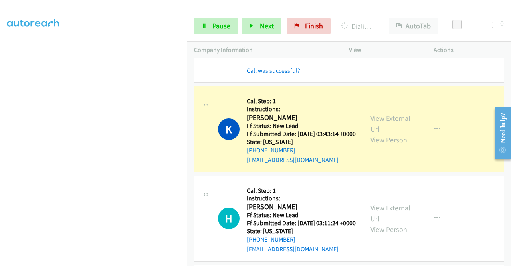
scroll to position [176, 0]
click at [216, 31] on link "Pause" at bounding box center [216, 26] width 44 height 16
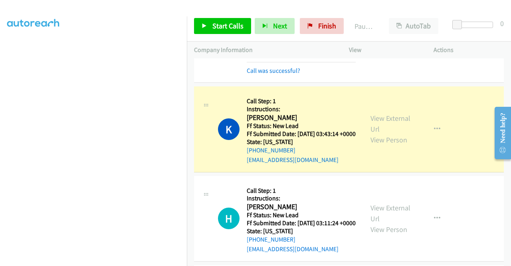
scroll to position [16, 0]
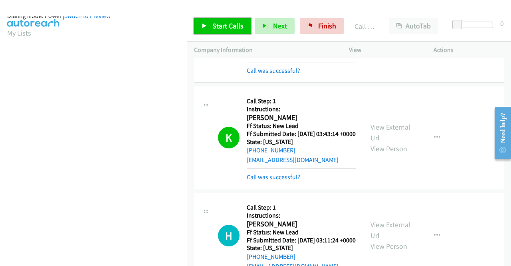
click at [230, 29] on span "Start Calls" at bounding box center [227, 25] width 31 height 9
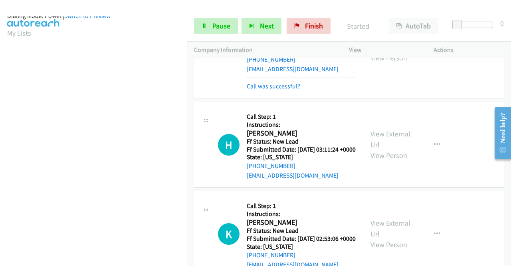
scroll to position [200, 0]
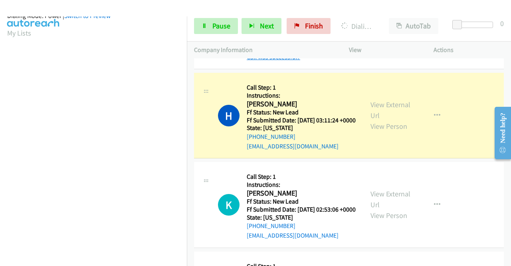
click at [271, 61] on link "Call was successful?" at bounding box center [274, 57] width 54 height 8
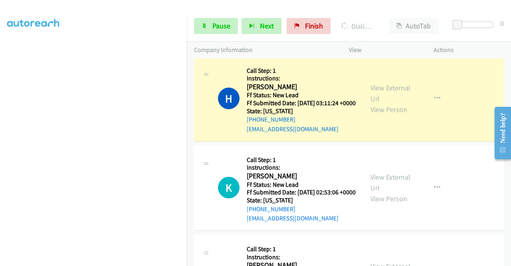
scroll to position [182, 0]
click at [222, 27] on span "Pause" at bounding box center [221, 25] width 18 height 9
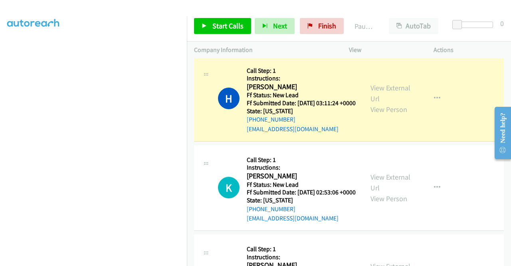
scroll to position [22, 0]
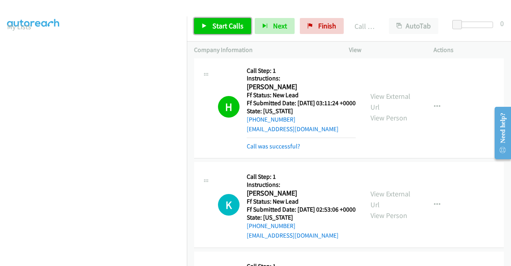
click at [216, 21] on link "Start Calls" at bounding box center [222, 26] width 57 height 16
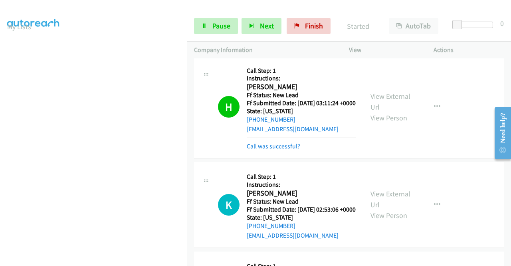
click at [293, 150] on link "Call was successful?" at bounding box center [274, 146] width 54 height 8
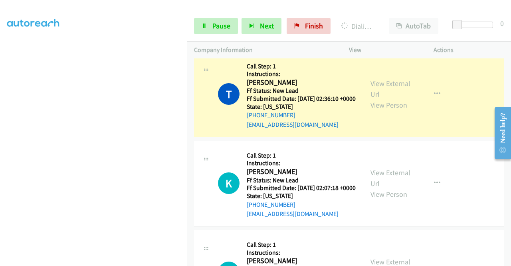
scroll to position [182, 0]
click at [203, 26] on icon at bounding box center [205, 27] width 6 height 6
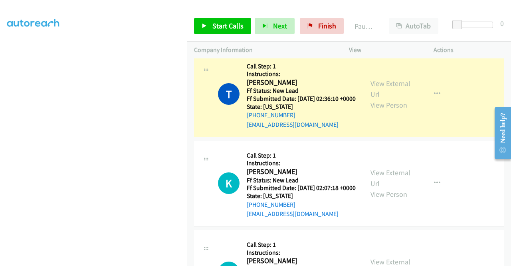
scroll to position [62, 0]
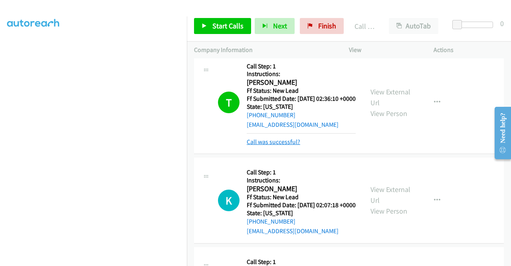
click at [288, 145] on link "Call was successful?" at bounding box center [274, 142] width 54 height 8
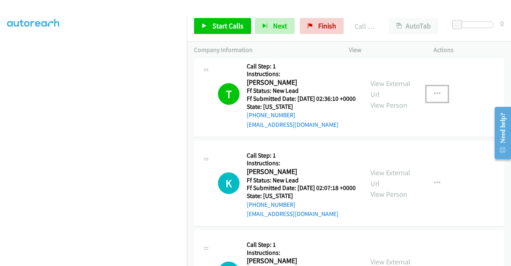
click at [434, 97] on icon "button" at bounding box center [437, 94] width 6 height 6
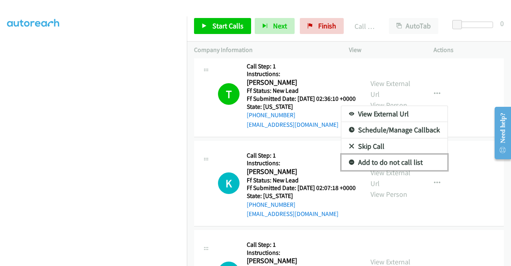
click at [391, 170] on link "Add to do not call list" at bounding box center [394, 162] width 106 height 16
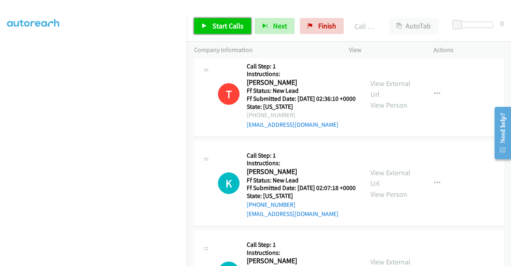
click at [220, 24] on span "Start Calls" at bounding box center [227, 25] width 31 height 9
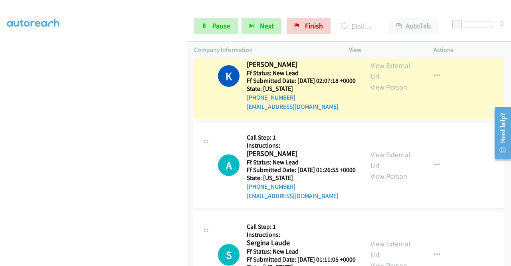
scroll to position [519, 0]
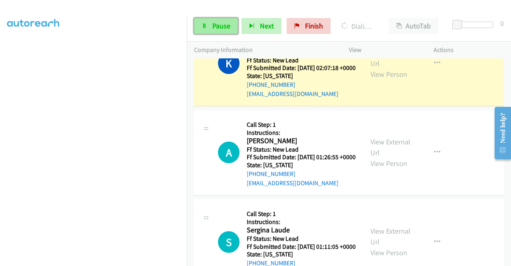
click at [219, 28] on span "Pause" at bounding box center [221, 25] width 18 height 9
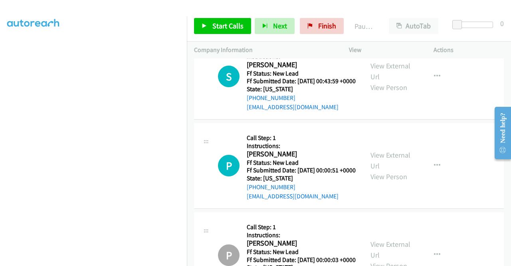
scroll to position [998, 0]
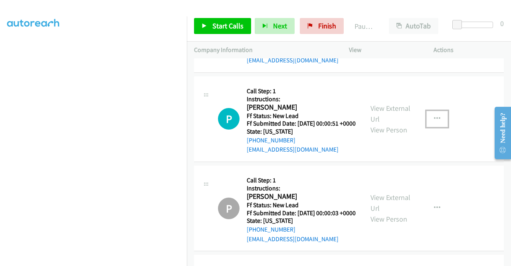
click at [434, 122] on icon "button" at bounding box center [437, 118] width 6 height 6
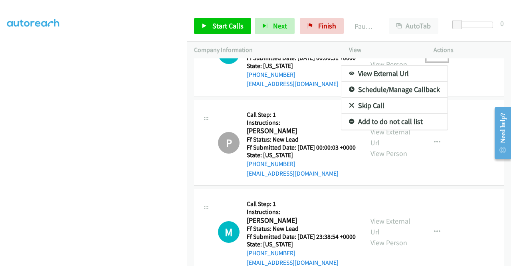
scroll to position [1078, 0]
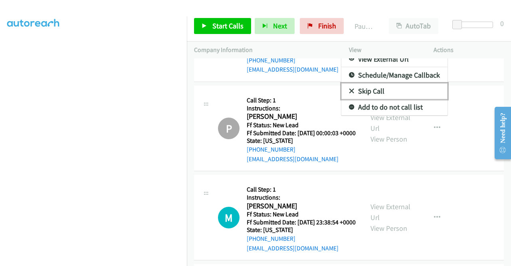
click at [389, 99] on link "Skip Call" at bounding box center [394, 91] width 106 height 16
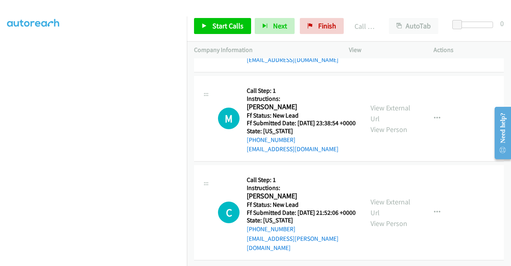
scroll to position [1215, 0]
click at [245, 29] on link "Start Calls" at bounding box center [222, 26] width 57 height 16
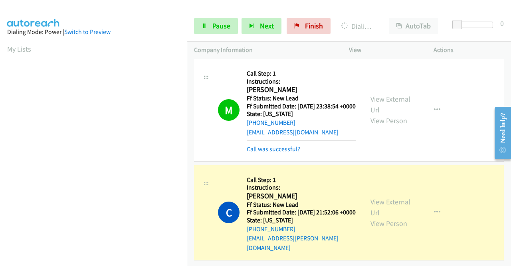
scroll to position [1444, 0]
click at [229, 28] on span "Pause" at bounding box center [221, 25] width 18 height 9
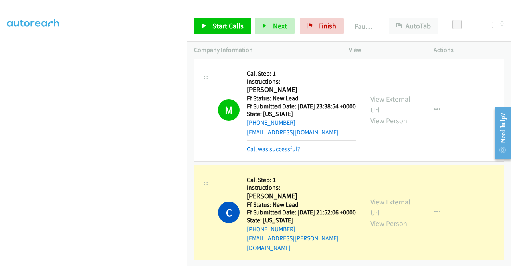
scroll to position [0, 0]
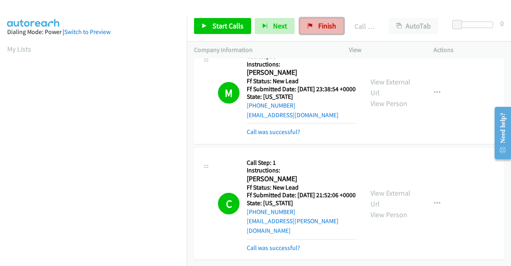
click at [308, 28] on icon at bounding box center [311, 27] width 6 height 6
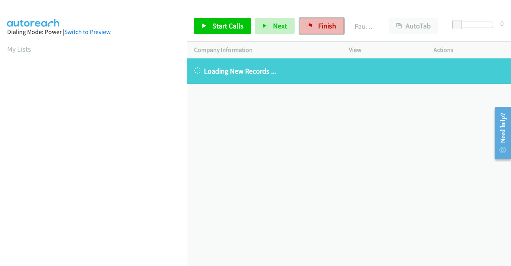
click at [318, 24] on span "Finish" at bounding box center [327, 25] width 18 height 9
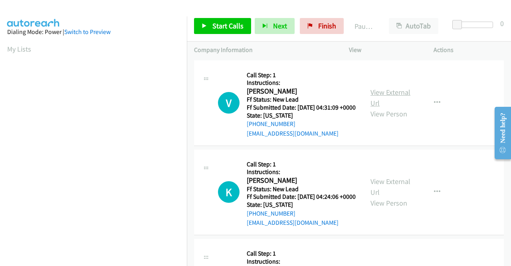
click at [391, 99] on link "View External Url" at bounding box center [391, 97] width 40 height 20
click at [400, 194] on link "View External Url" at bounding box center [391, 187] width 40 height 20
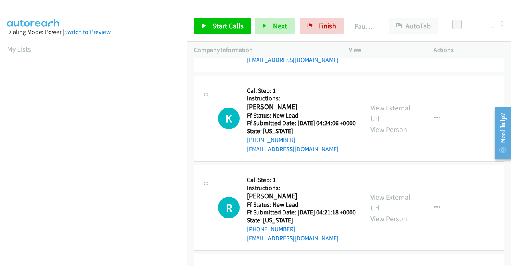
scroll to position [80, 0]
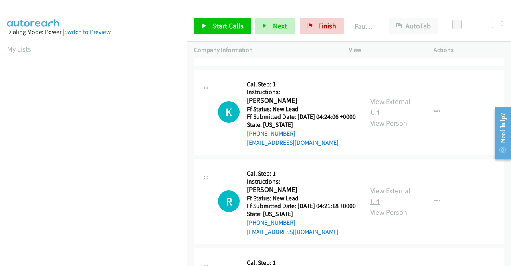
click at [385, 206] on link "View External Url" at bounding box center [391, 196] width 40 height 20
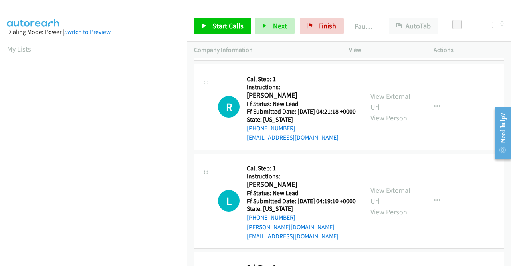
scroll to position [200, 0]
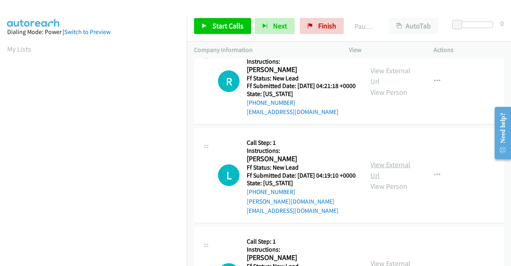
click at [393, 180] on link "View External Url" at bounding box center [391, 170] width 40 height 20
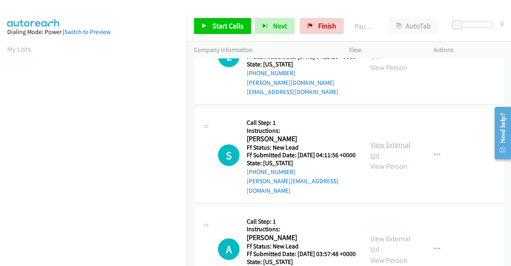
scroll to position [319, 0]
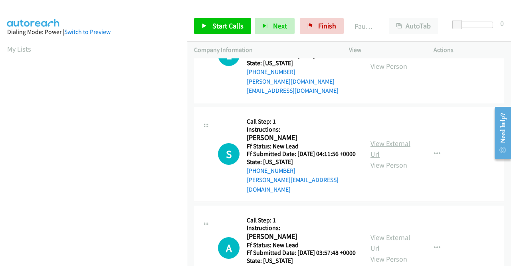
click at [383, 159] on link "View External Url" at bounding box center [391, 149] width 40 height 20
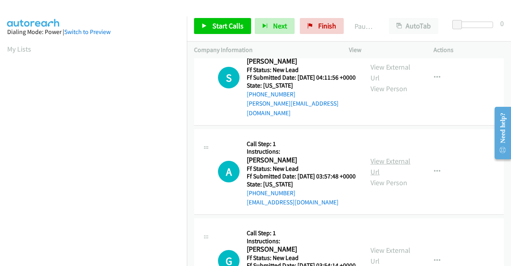
scroll to position [399, 0]
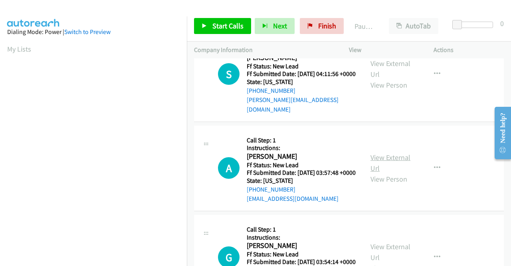
click at [386, 173] on link "View External Url" at bounding box center [391, 163] width 40 height 20
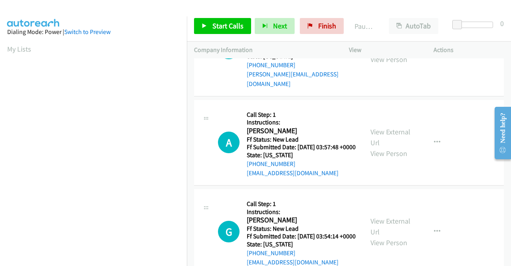
scroll to position [479, 0]
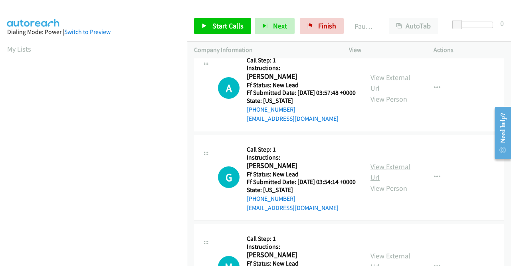
click at [374, 182] on link "View External Url" at bounding box center [391, 172] width 40 height 20
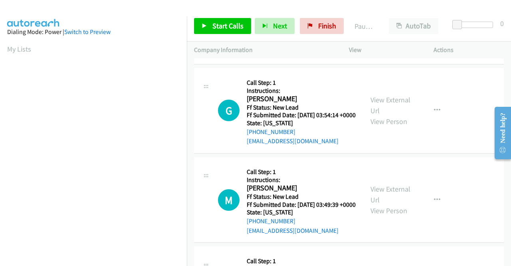
scroll to position [599, 0]
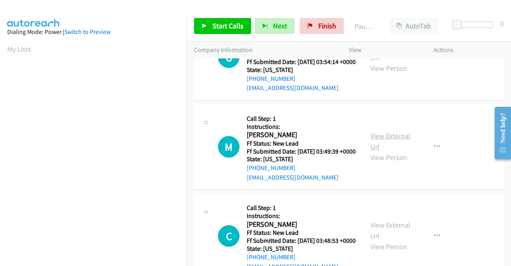
click at [380, 151] on link "View External Url" at bounding box center [391, 141] width 40 height 20
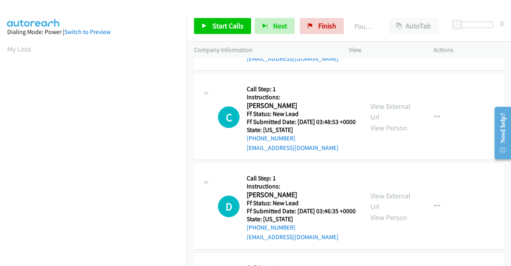
scroll to position [719, 0]
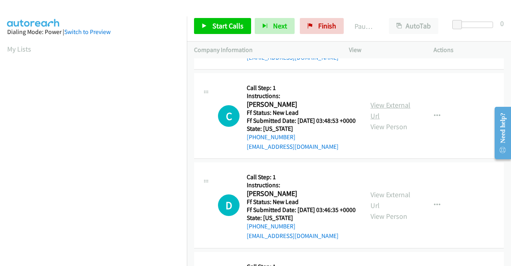
click at [389, 120] on link "View External Url" at bounding box center [391, 110] width 40 height 20
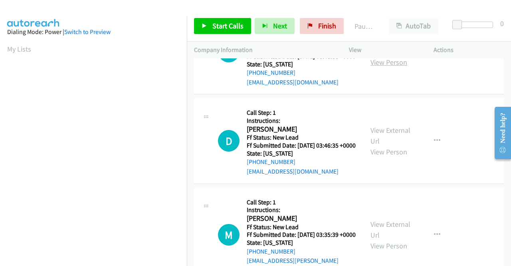
scroll to position [799, 0]
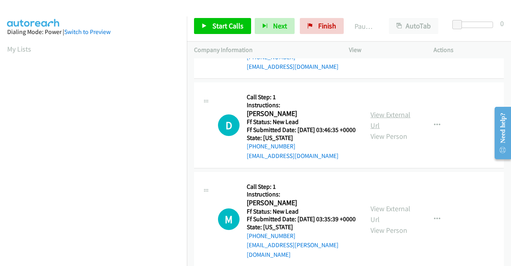
click at [379, 130] on link "View External Url" at bounding box center [391, 120] width 40 height 20
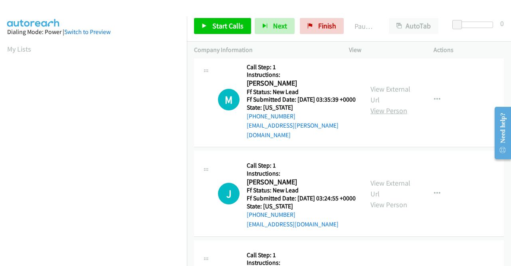
scroll to position [919, 0]
click at [389, 104] on link "View External Url" at bounding box center [391, 94] width 40 height 20
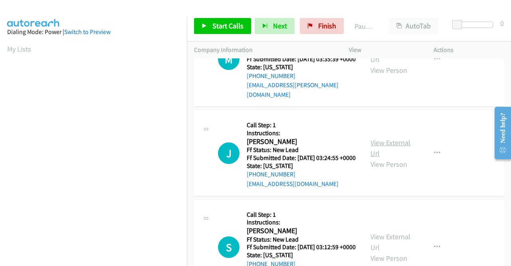
click at [391, 158] on link "View External Url" at bounding box center [391, 148] width 40 height 20
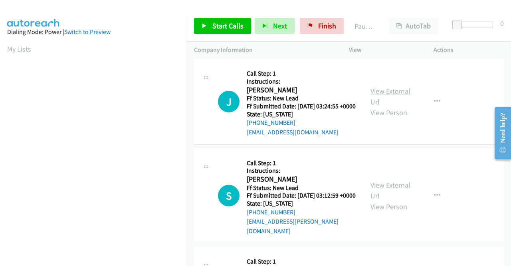
scroll to position [1038, 0]
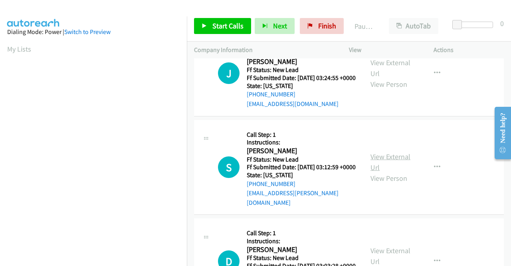
click at [375, 172] on link "View External Url" at bounding box center [391, 162] width 40 height 20
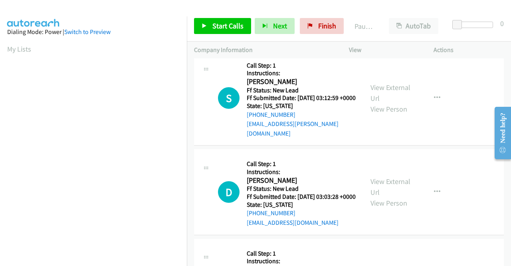
scroll to position [1118, 0]
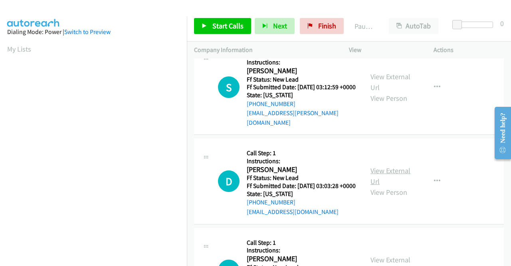
click at [384, 186] on link "View External Url" at bounding box center [391, 176] width 40 height 20
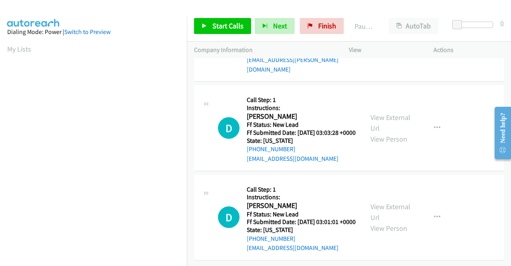
scroll to position [1238, 0]
click at [382, 214] on link "View External Url" at bounding box center [391, 212] width 40 height 20
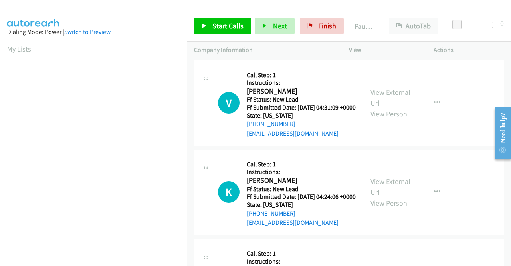
scroll to position [182, 0]
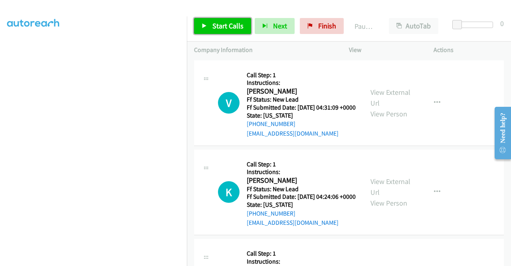
click at [232, 26] on span "Start Calls" at bounding box center [227, 25] width 31 height 9
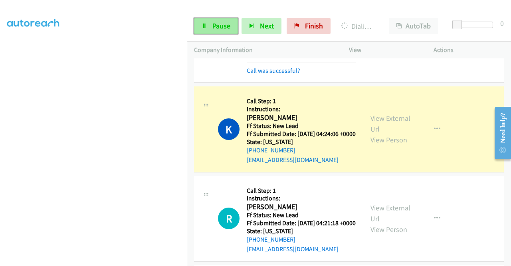
click at [206, 27] on icon at bounding box center [205, 27] width 6 height 6
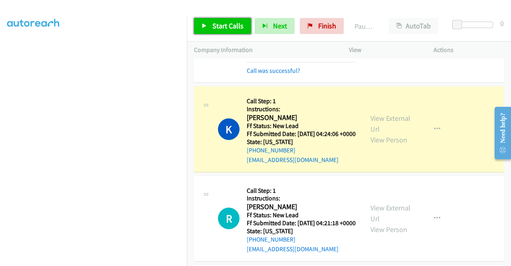
click at [225, 27] on span "Start Calls" at bounding box center [227, 25] width 31 height 9
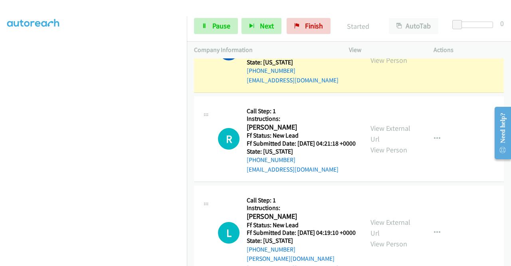
scroll to position [160, 0]
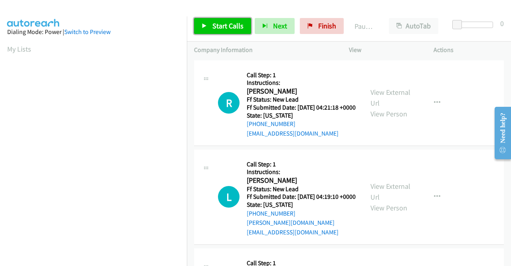
click at [227, 28] on span "Start Calls" at bounding box center [227, 25] width 31 height 9
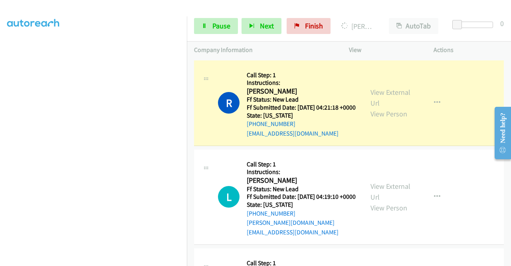
scroll to position [182, 0]
click at [223, 26] on span "Pause" at bounding box center [221, 25] width 18 height 9
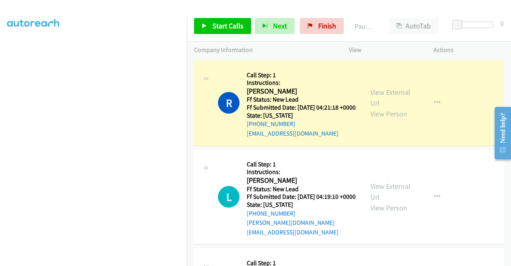
scroll to position [0, 0]
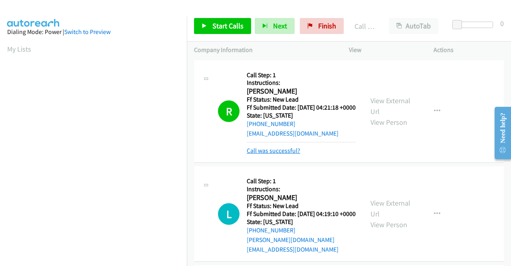
click at [282, 154] on link "Call was successful?" at bounding box center [274, 151] width 54 height 8
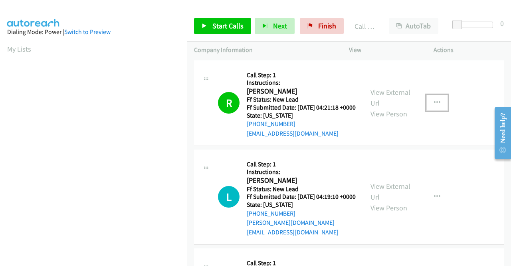
click at [434, 106] on icon "button" at bounding box center [437, 102] width 6 height 6
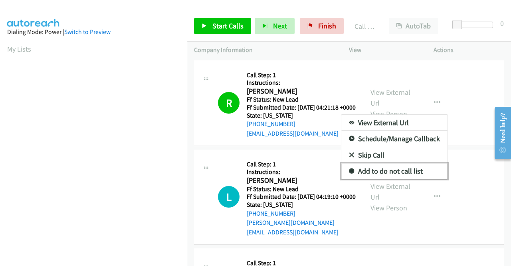
click at [377, 171] on link "Add to do not call list" at bounding box center [394, 171] width 106 height 16
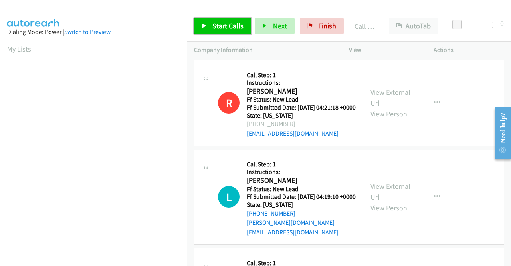
click at [216, 24] on span "Start Calls" at bounding box center [227, 25] width 31 height 9
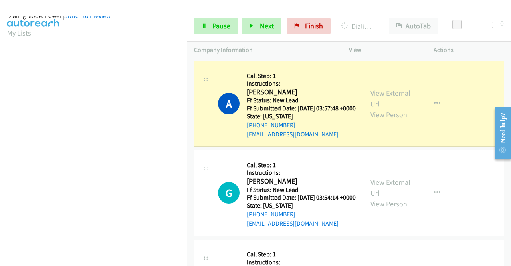
scroll to position [182, 0]
click at [218, 26] on span "Pause" at bounding box center [221, 25] width 18 height 9
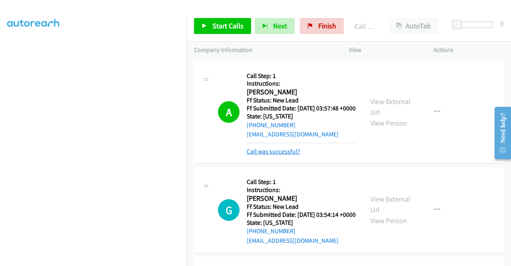
click at [284, 155] on link "Call was successful?" at bounding box center [274, 151] width 54 height 8
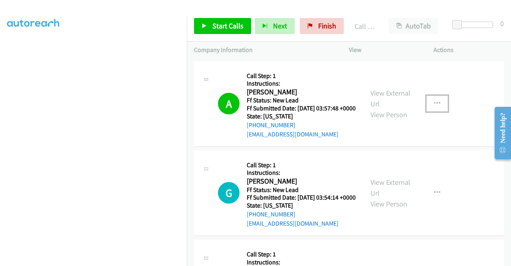
click at [434, 107] on icon "button" at bounding box center [437, 103] width 6 height 6
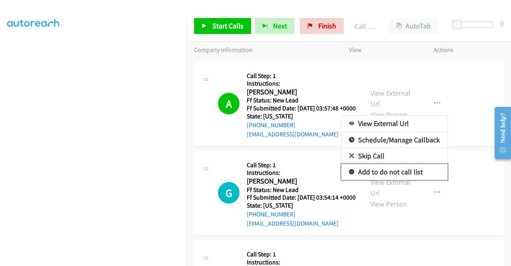
click at [388, 173] on link "Add to do not call list" at bounding box center [394, 172] width 106 height 16
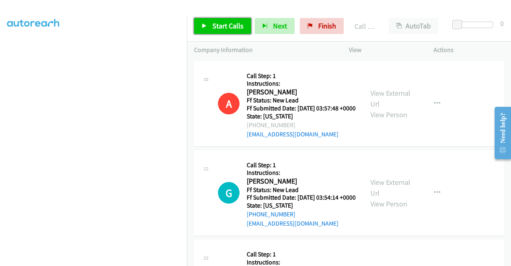
click at [240, 23] on span "Start Calls" at bounding box center [227, 25] width 31 height 9
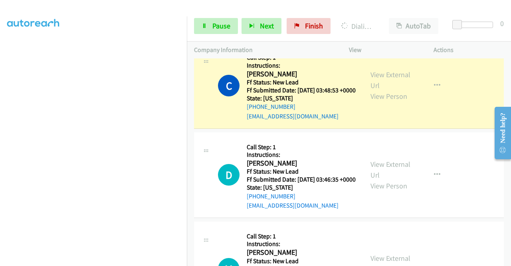
scroll to position [679, 0]
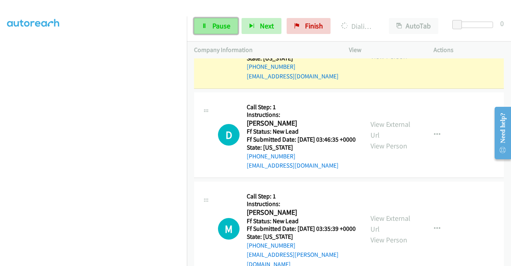
click at [228, 24] on span "Pause" at bounding box center [221, 25] width 18 height 9
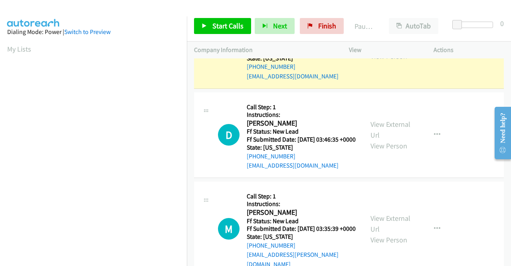
scroll to position [0, 0]
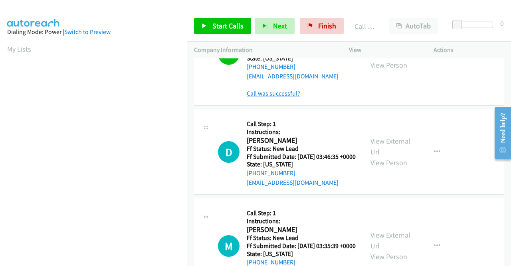
click at [279, 97] on link "Call was successful?" at bounding box center [274, 93] width 54 height 8
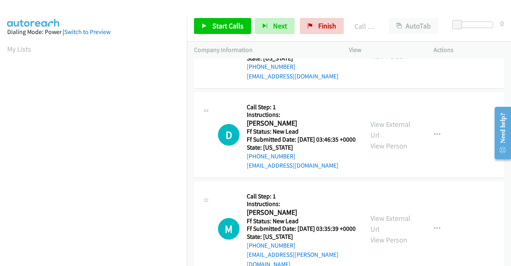
click at [435, 49] on icon "button" at bounding box center [437, 45] width 6 height 6
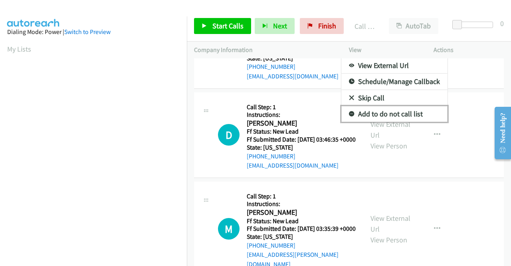
click at [404, 122] on link "Add to do not call list" at bounding box center [394, 114] width 106 height 16
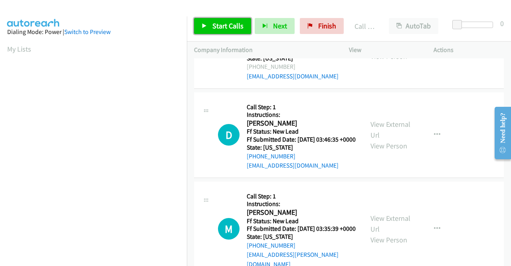
click at [226, 26] on span "Start Calls" at bounding box center [227, 25] width 31 height 9
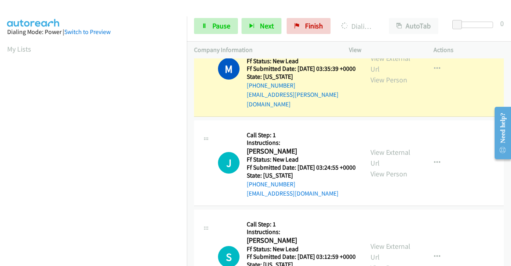
scroll to position [182, 0]
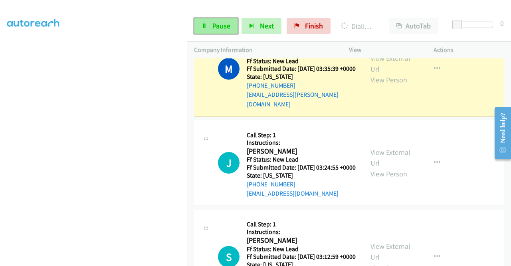
click at [212, 24] on span "Pause" at bounding box center [221, 25] width 18 height 9
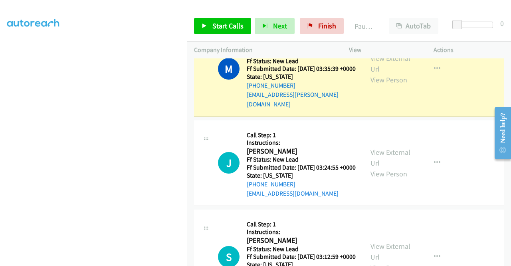
scroll to position [22, 0]
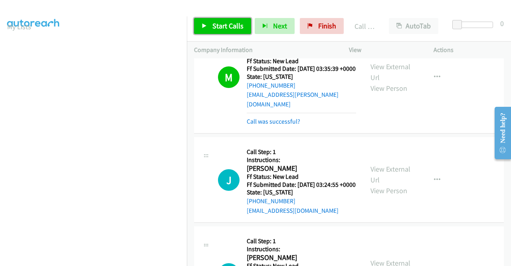
click at [228, 29] on span "Start Calls" at bounding box center [227, 25] width 31 height 9
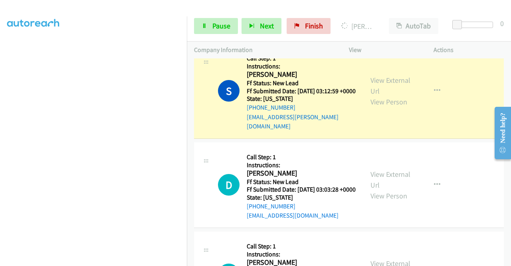
scroll to position [182, 0]
click at [197, 30] on link "Pause" at bounding box center [216, 26] width 44 height 16
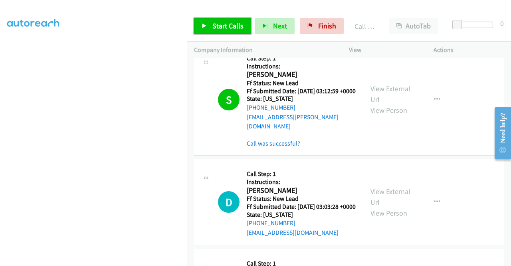
click at [236, 30] on span "Start Calls" at bounding box center [227, 25] width 31 height 9
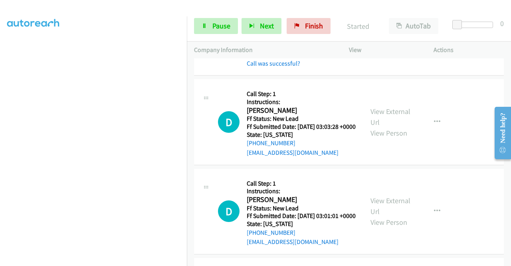
scroll to position [1158, 0]
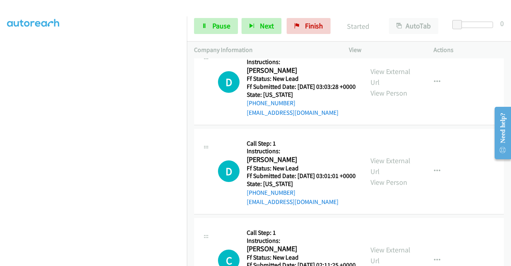
click at [293, 27] on link "Call was successful?" at bounding box center [274, 24] width 54 height 8
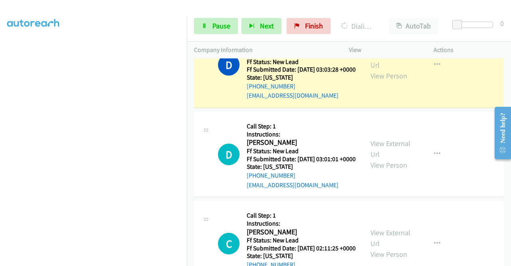
scroll to position [0, 0]
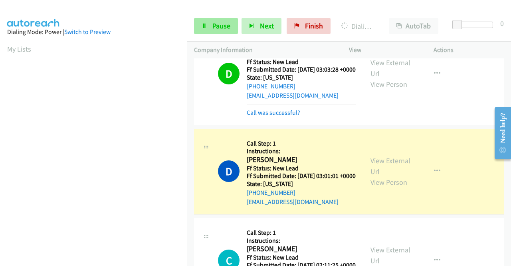
click at [206, 30] on link "Pause" at bounding box center [216, 26] width 44 height 16
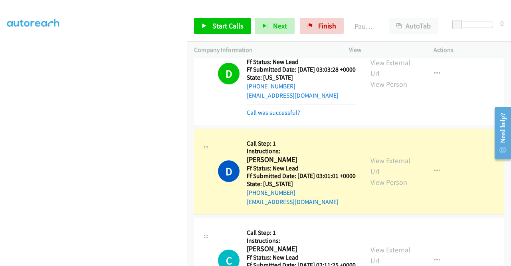
scroll to position [1198, 0]
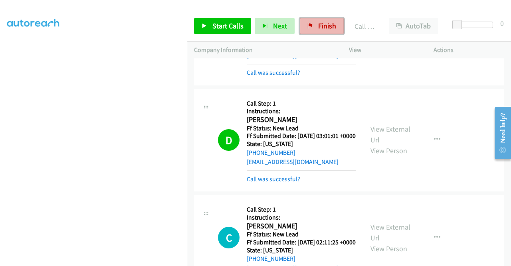
click at [322, 29] on span "Finish" at bounding box center [327, 25] width 18 height 9
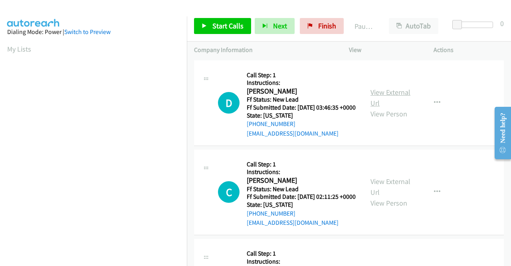
click at [376, 95] on link "View External Url" at bounding box center [391, 97] width 40 height 20
click at [402, 194] on link "View External Url" at bounding box center [391, 187] width 40 height 20
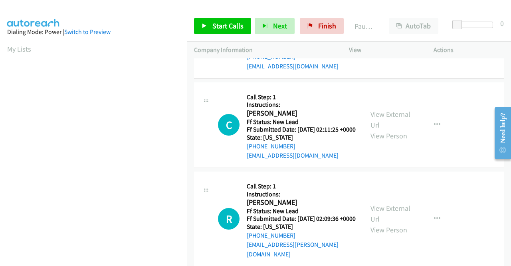
scroll to position [80, 0]
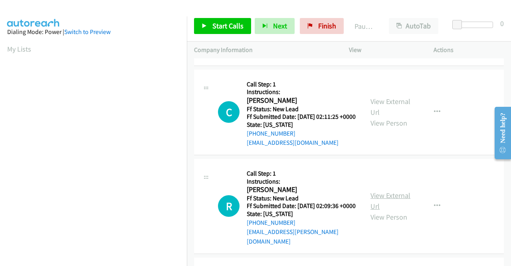
click at [393, 210] on link "View External Url" at bounding box center [391, 200] width 40 height 20
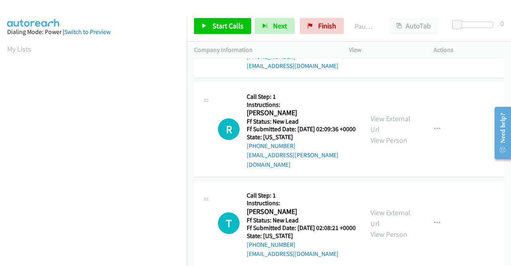
scroll to position [160, 0]
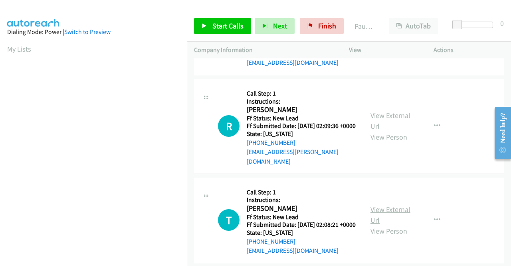
click at [382, 224] on link "View External Url" at bounding box center [391, 214] width 40 height 20
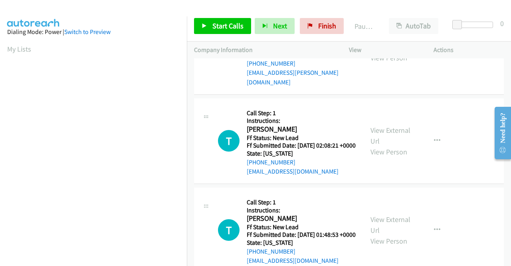
scroll to position [280, 0]
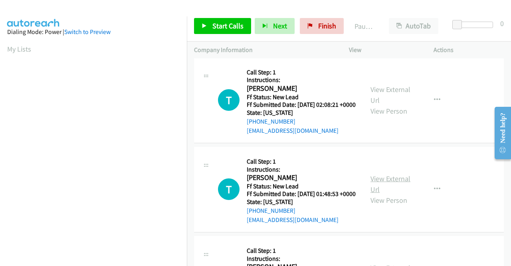
click at [387, 194] on link "View External Url" at bounding box center [391, 184] width 40 height 20
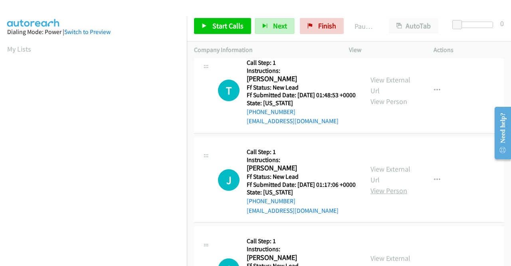
scroll to position [399, 0]
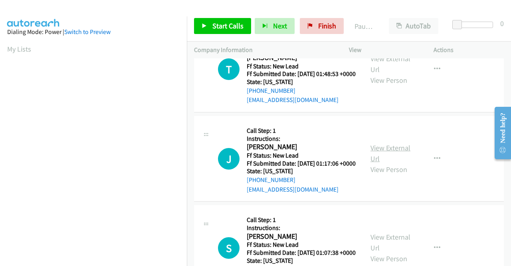
click at [385, 163] on link "View External Url" at bounding box center [391, 153] width 40 height 20
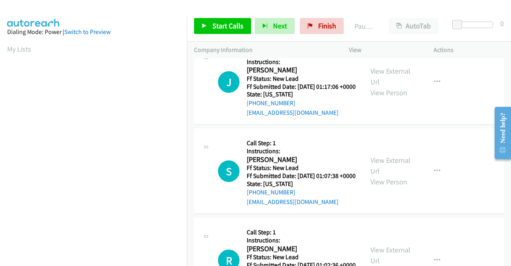
scroll to position [479, 0]
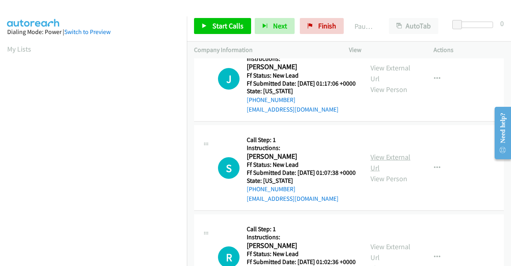
click at [402, 172] on link "View External Url" at bounding box center [391, 162] width 40 height 20
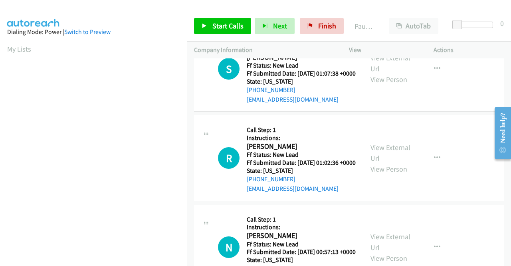
scroll to position [599, 0]
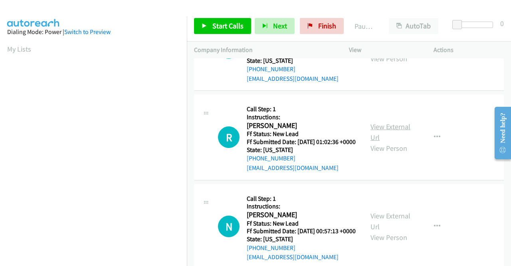
click at [373, 142] on link "View External Url" at bounding box center [391, 132] width 40 height 20
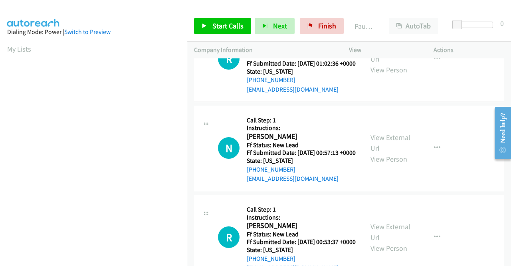
scroll to position [679, 0]
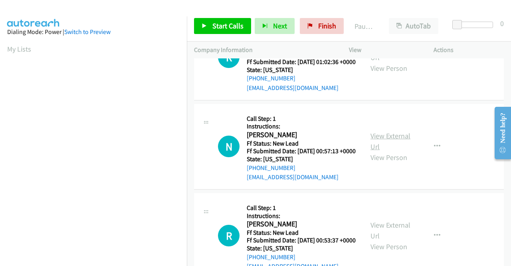
click at [392, 151] on link "View External Url" at bounding box center [391, 141] width 40 height 20
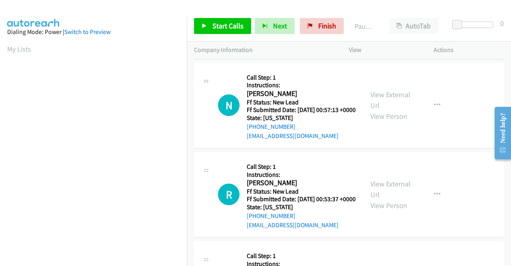
scroll to position [759, 0]
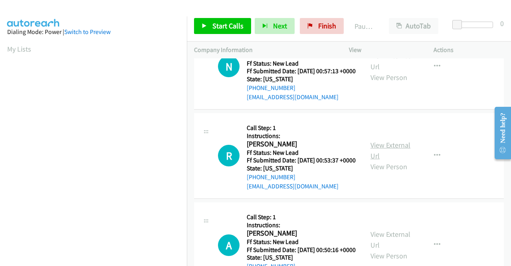
click at [379, 160] on link "View External Url" at bounding box center [391, 150] width 40 height 20
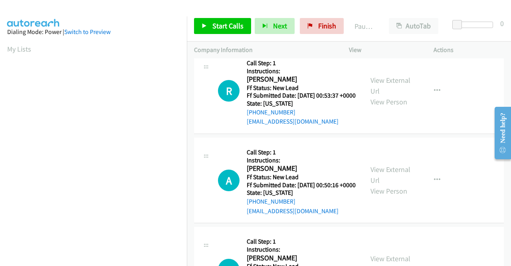
scroll to position [839, 0]
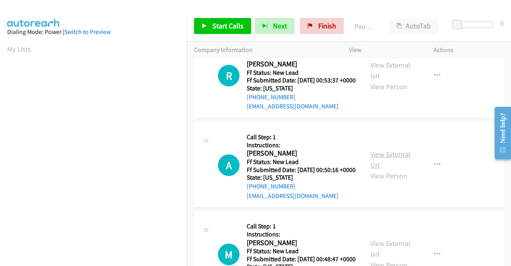
click at [380, 169] on link "View External Url" at bounding box center [391, 159] width 40 height 20
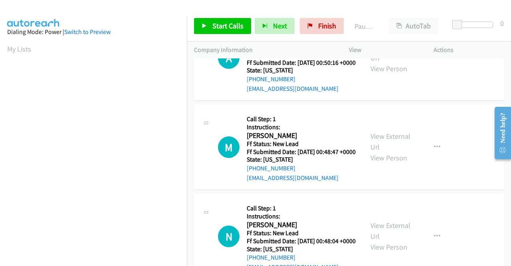
scroll to position [958, 0]
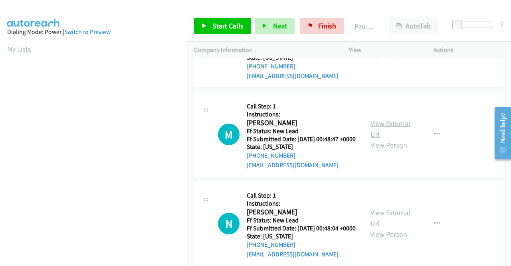
click at [387, 139] on link "View External Url" at bounding box center [391, 129] width 40 height 20
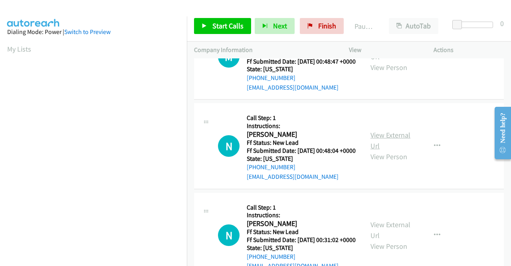
scroll to position [1038, 0]
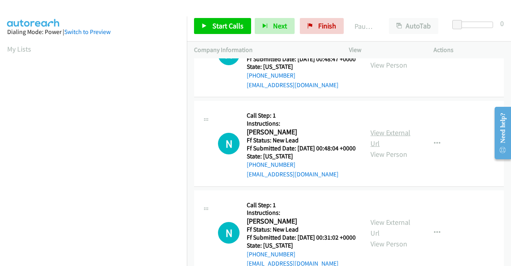
click at [393, 148] on link "View External Url" at bounding box center [391, 138] width 40 height 20
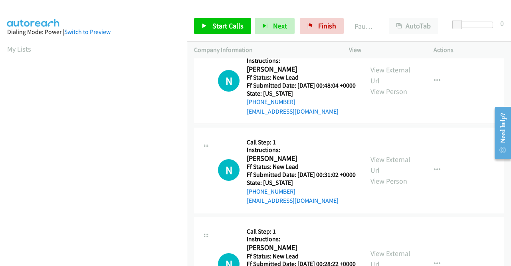
scroll to position [1118, 0]
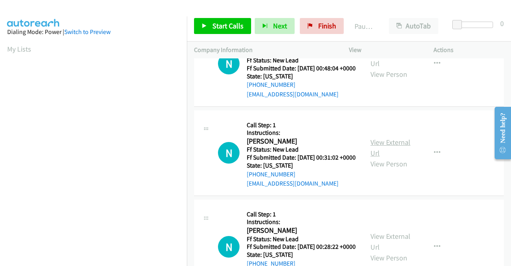
click at [395, 157] on link "View External Url" at bounding box center [391, 147] width 40 height 20
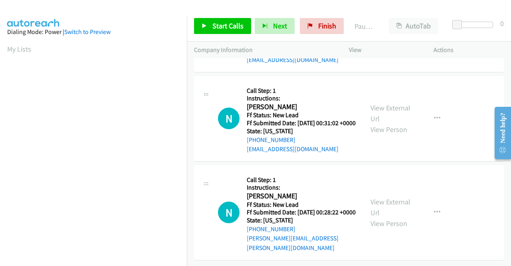
scroll to position [1238, 0]
click at [377, 217] on link "View External Url" at bounding box center [391, 207] width 40 height 20
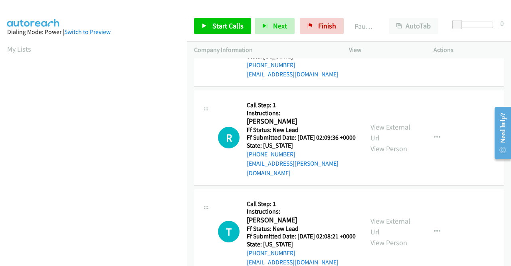
scroll to position [0, 0]
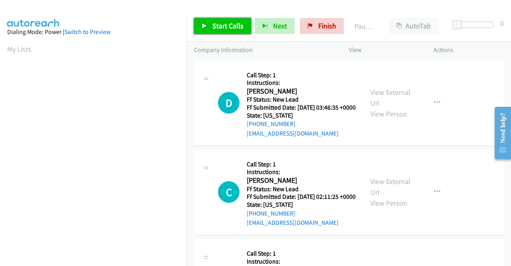
click at [220, 32] on link "Start Calls" at bounding box center [222, 26] width 57 height 16
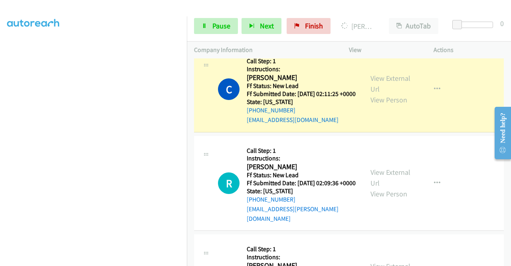
scroll to position [182, 0]
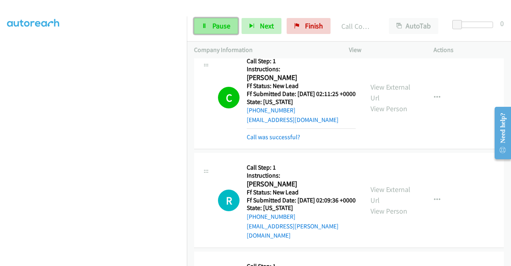
click at [212, 24] on span "Pause" at bounding box center [221, 25] width 18 height 9
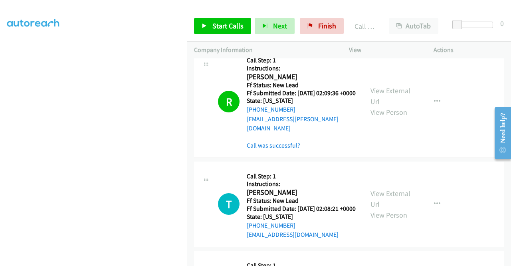
scroll to position [280, 0]
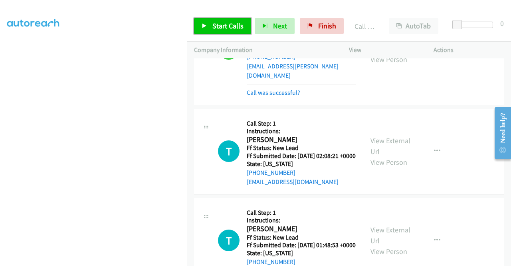
click at [236, 28] on span "Start Calls" at bounding box center [227, 25] width 31 height 9
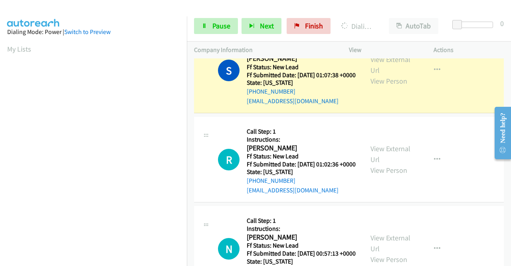
scroll to position [182, 0]
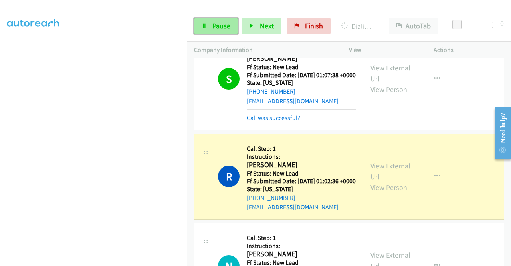
click at [210, 28] on link "Pause" at bounding box center [216, 26] width 44 height 16
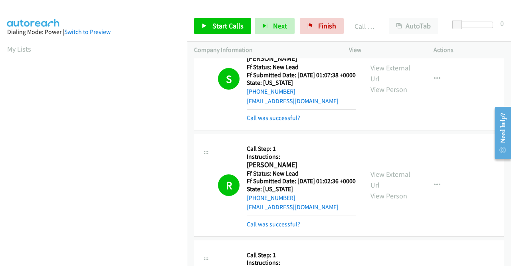
scroll to position [799, 0]
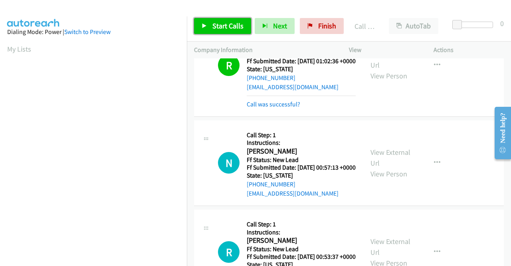
click at [239, 21] on span "Start Calls" at bounding box center [227, 25] width 31 height 9
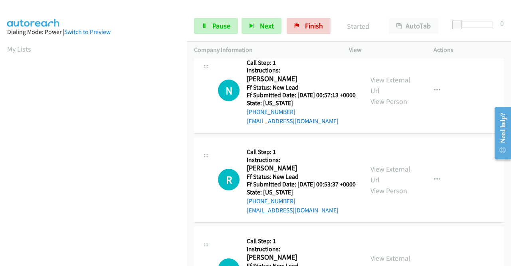
scroll to position [879, 0]
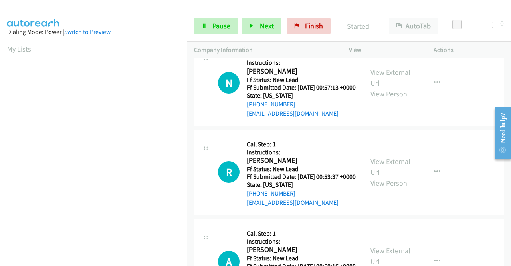
click at [281, 28] on link "Call was successful?" at bounding box center [274, 24] width 54 height 8
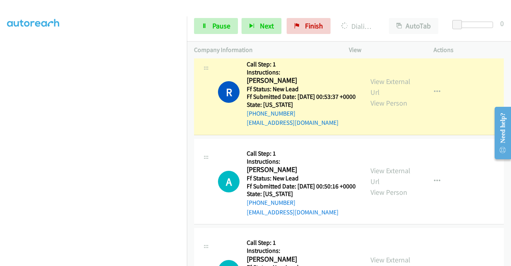
scroll to position [0, 0]
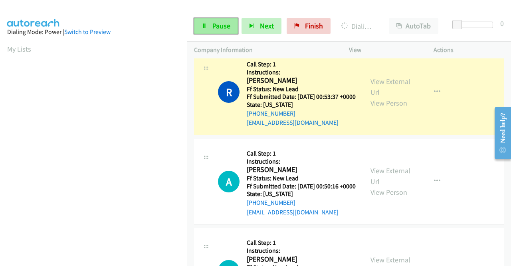
click at [206, 22] on link "Pause" at bounding box center [216, 26] width 44 height 16
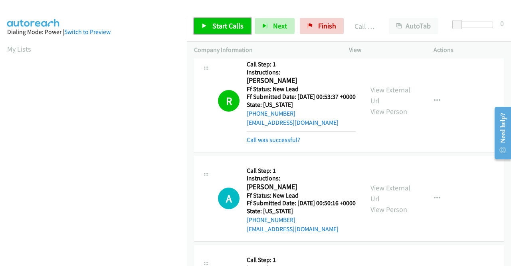
click at [228, 30] on span "Start Calls" at bounding box center [227, 25] width 31 height 9
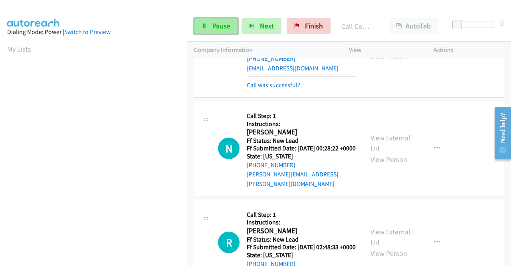
click at [222, 29] on span "Pause" at bounding box center [221, 25] width 18 height 9
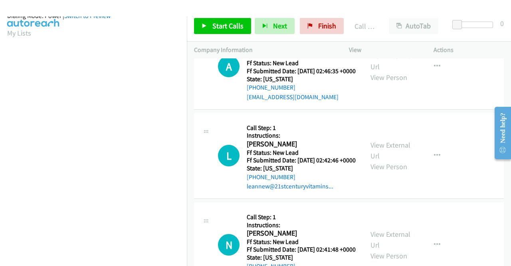
scroll to position [1736, 0]
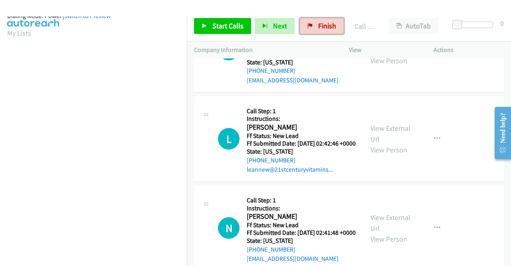
drag, startPoint x: 304, startPoint y: 32, endPoint x: 285, endPoint y: 44, distance: 21.7
click at [304, 32] on link "Finish" at bounding box center [322, 26] width 44 height 16
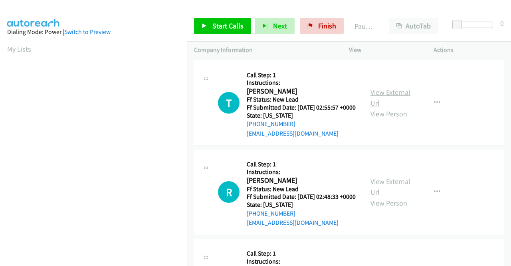
click at [394, 94] on link "View External Url" at bounding box center [391, 97] width 40 height 20
click at [388, 197] on div "View External Url View Person" at bounding box center [392, 192] width 42 height 32
click at [388, 190] on link "View External Url" at bounding box center [391, 187] width 40 height 20
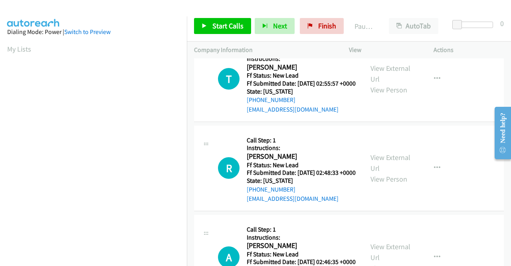
scroll to position [80, 0]
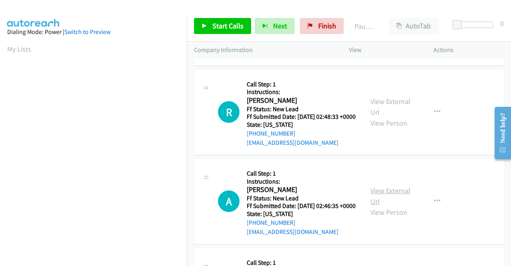
click at [383, 206] on link "View External Url" at bounding box center [391, 196] width 40 height 20
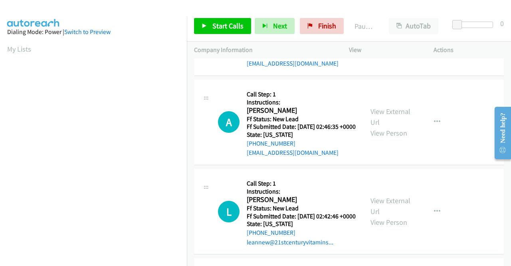
scroll to position [160, 0]
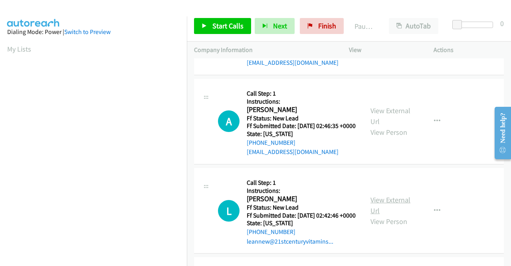
click at [390, 215] on link "View External Url" at bounding box center [391, 205] width 40 height 20
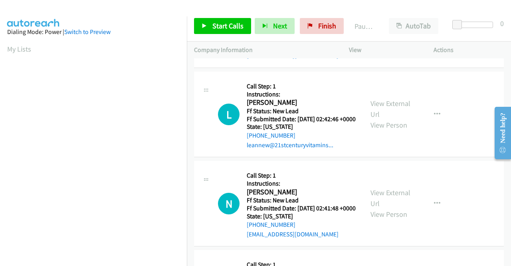
scroll to position [280, 0]
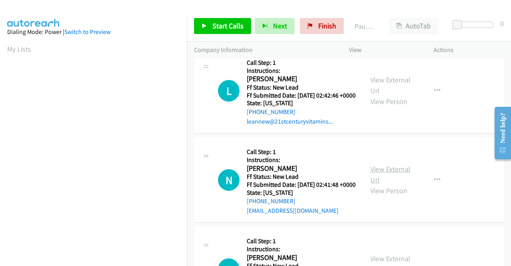
click at [388, 184] on link "View External Url" at bounding box center [391, 174] width 40 height 20
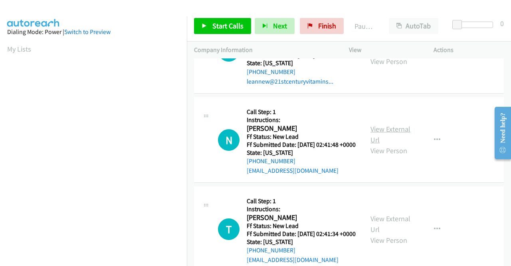
scroll to position [359, 0]
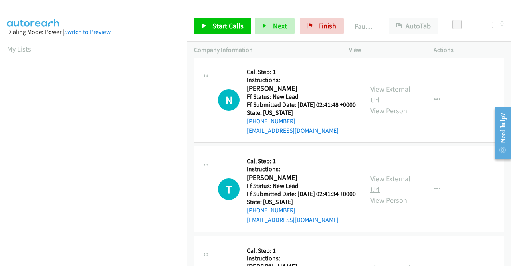
click at [384, 194] on link "View External Url" at bounding box center [391, 184] width 40 height 20
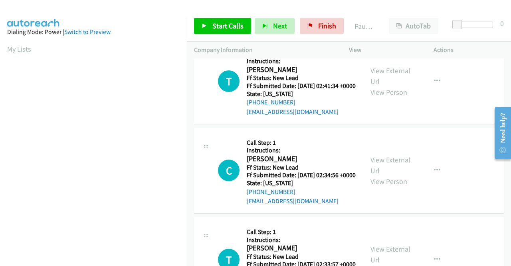
scroll to position [479, 0]
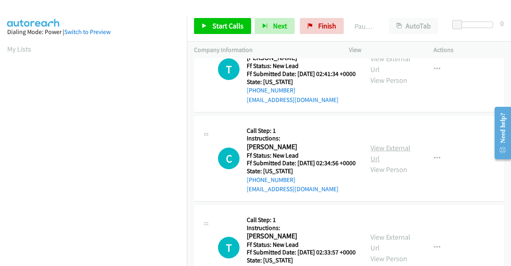
click at [379, 163] on link "View External Url" at bounding box center [391, 153] width 40 height 20
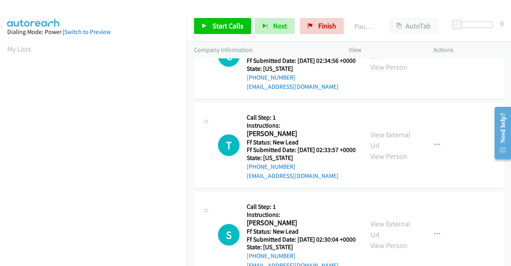
scroll to position [599, 0]
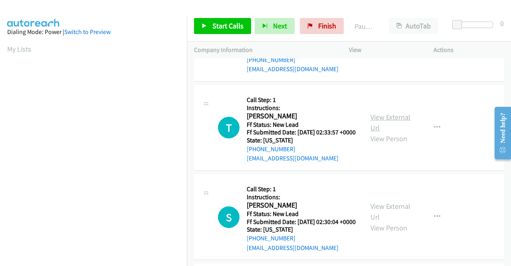
click at [390, 132] on link "View External Url" at bounding box center [391, 122] width 40 height 20
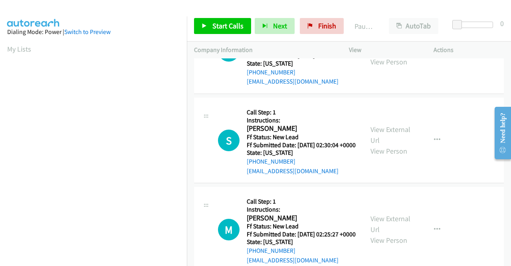
scroll to position [679, 0]
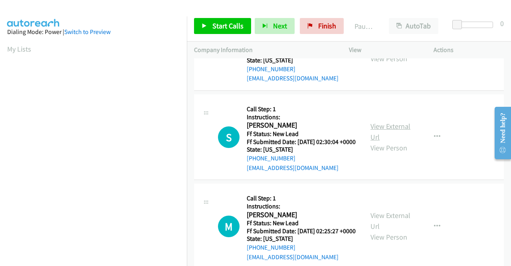
click at [378, 141] on link "View External Url" at bounding box center [391, 131] width 40 height 20
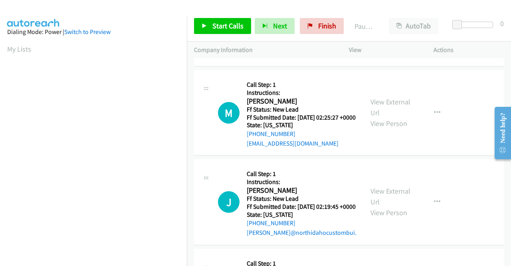
scroll to position [799, 0]
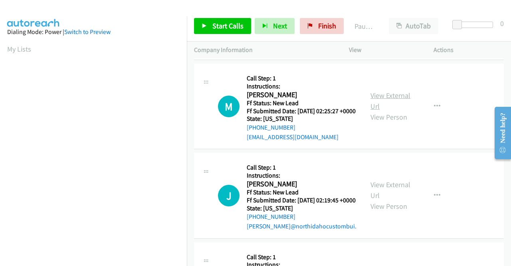
click at [394, 111] on link "View External Url" at bounding box center [391, 101] width 40 height 20
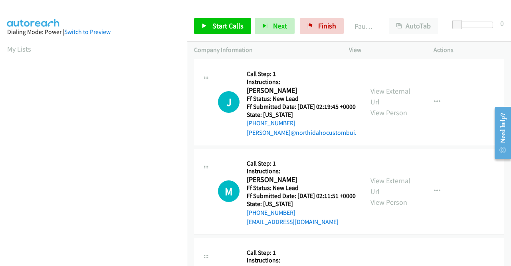
scroll to position [919, 0]
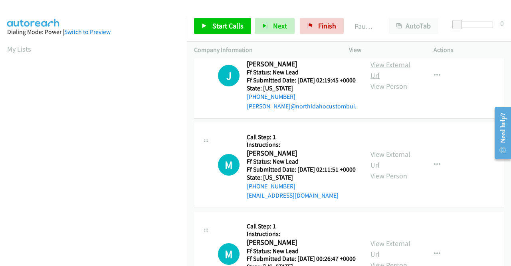
click at [378, 80] on link "View External Url" at bounding box center [391, 70] width 40 height 20
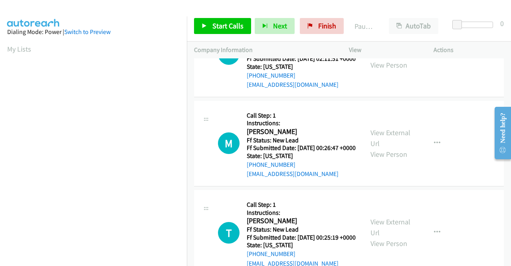
scroll to position [1038, 0]
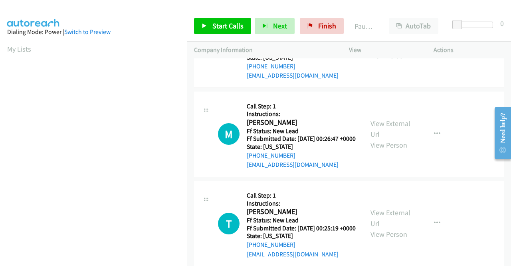
click at [377, 50] on link "View External Url" at bounding box center [391, 40] width 40 height 20
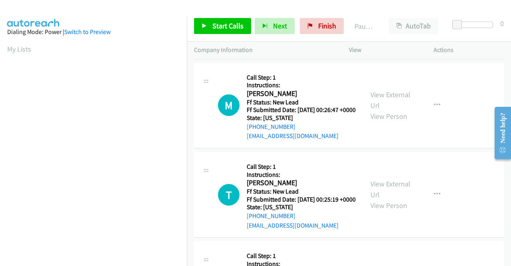
scroll to position [1118, 0]
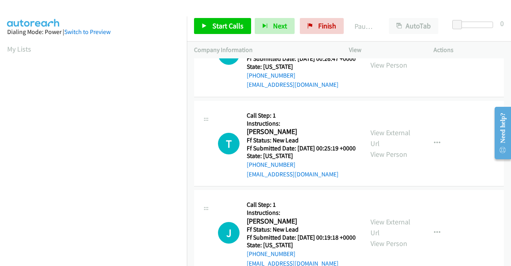
click at [383, 59] on link "View External Url" at bounding box center [391, 49] width 40 height 20
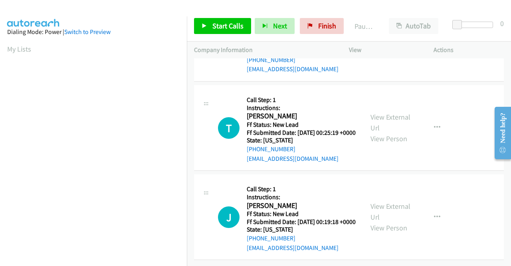
scroll to position [1198, 0]
click at [374, 132] on link "View External Url" at bounding box center [391, 122] width 40 height 20
click at [394, 201] on link "View External Url" at bounding box center [391, 211] width 40 height 20
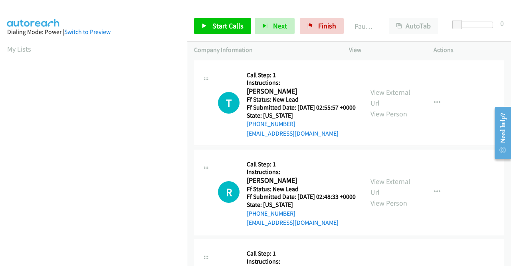
click at [224, 37] on div "Start Calls Pause Next Finish Paused AutoTab AutoTab 0" at bounding box center [349, 26] width 324 height 31
click at [226, 20] on link "Start Calls" at bounding box center [222, 26] width 57 height 16
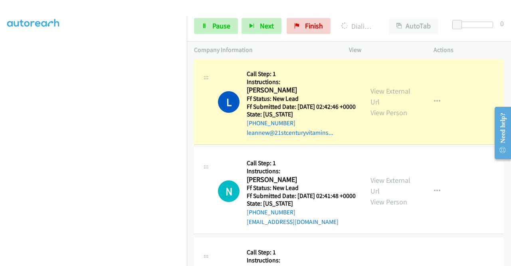
scroll to position [176, 0]
click at [207, 29] on link "Pause" at bounding box center [216, 26] width 44 height 16
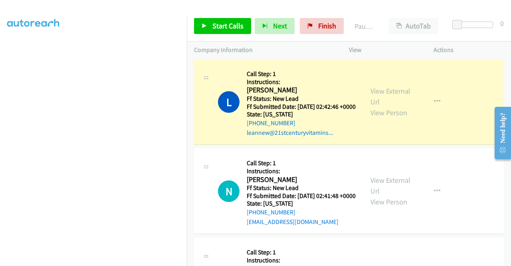
scroll to position [16, 0]
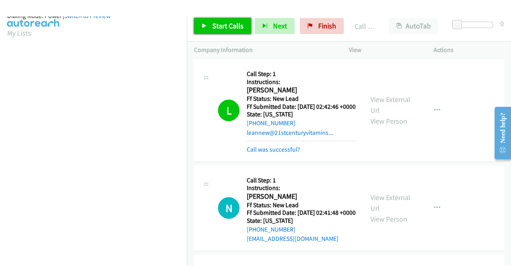
click at [206, 32] on link "Start Calls" at bounding box center [222, 26] width 57 height 16
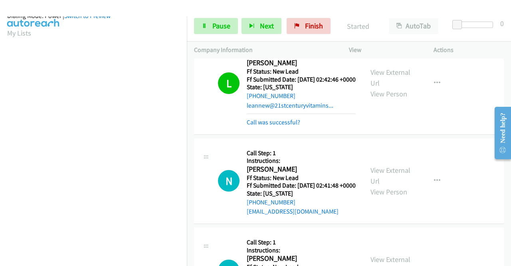
scroll to position [359, 0]
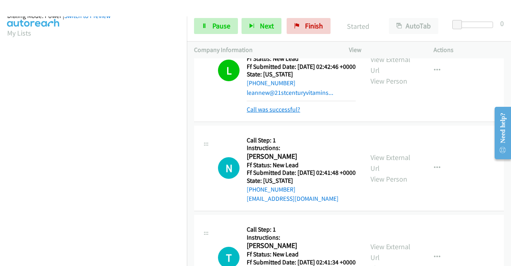
click at [287, 113] on link "Call was successful?" at bounding box center [274, 109] width 54 height 8
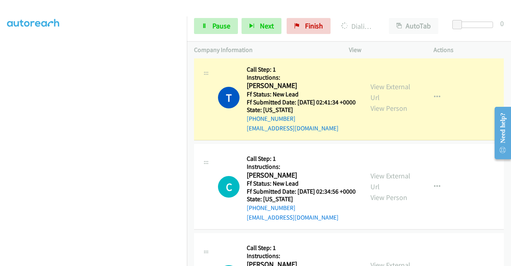
scroll to position [182, 0]
click at [198, 26] on link "Pause" at bounding box center [216, 26] width 44 height 16
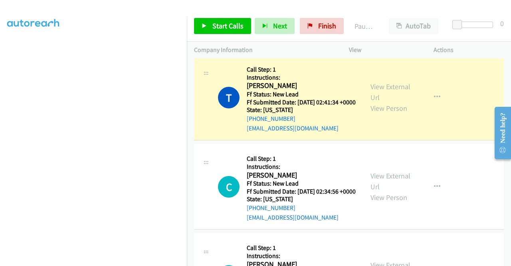
scroll to position [0, 0]
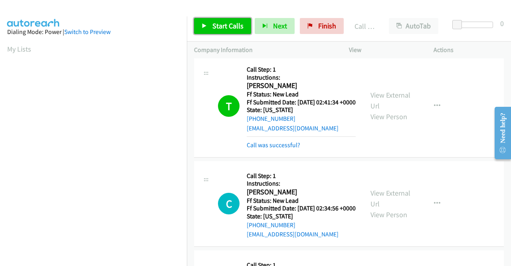
click at [218, 23] on span "Start Calls" at bounding box center [227, 25] width 31 height 9
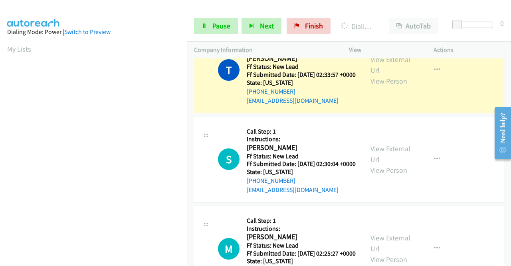
scroll to position [160, 0]
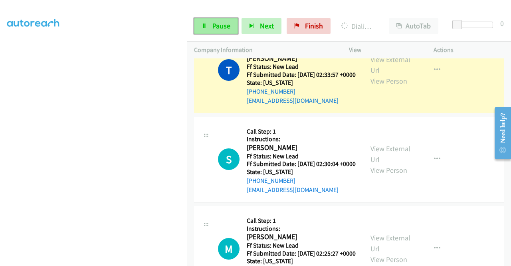
click at [208, 32] on link "Pause" at bounding box center [216, 26] width 44 height 16
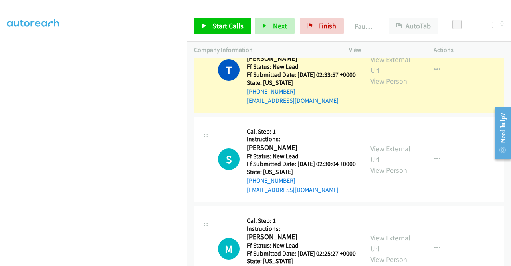
scroll to position [0, 0]
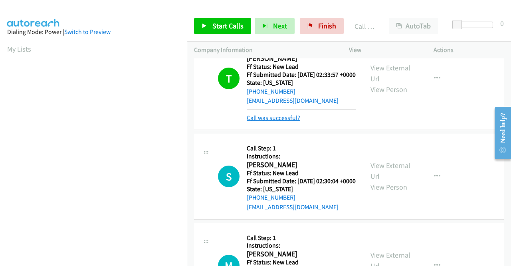
click at [272, 121] on link "Call was successful?" at bounding box center [274, 118] width 54 height 8
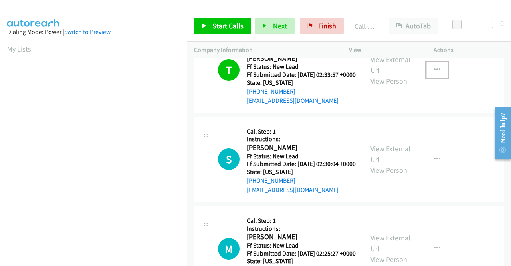
click at [435, 73] on icon "button" at bounding box center [437, 70] width 6 height 6
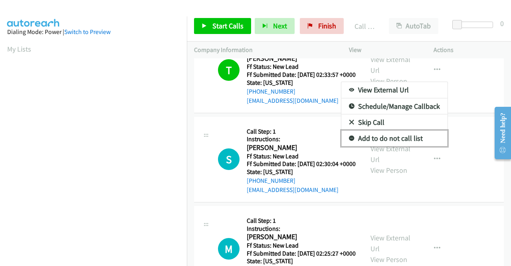
click at [390, 146] on link "Add to do not call list" at bounding box center [394, 138] width 106 height 16
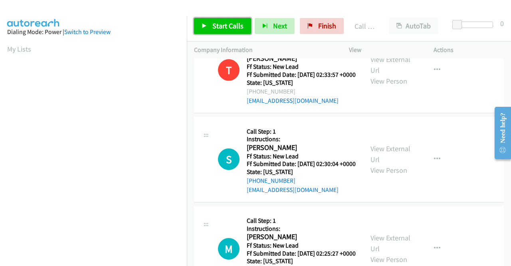
click at [224, 22] on span "Start Calls" at bounding box center [227, 25] width 31 height 9
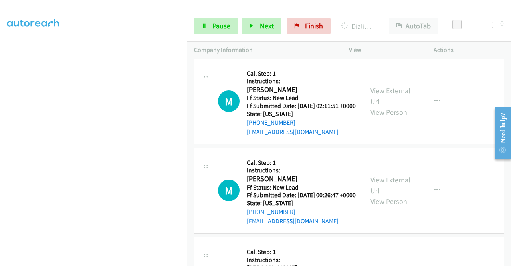
scroll to position [182, 0]
click at [220, 32] on link "Pause" at bounding box center [216, 26] width 44 height 16
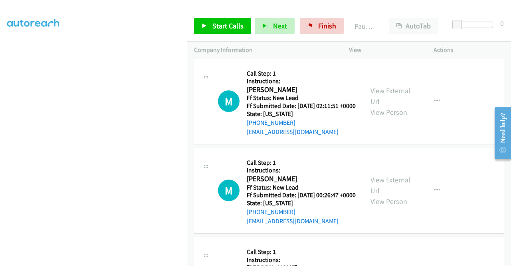
scroll to position [22, 0]
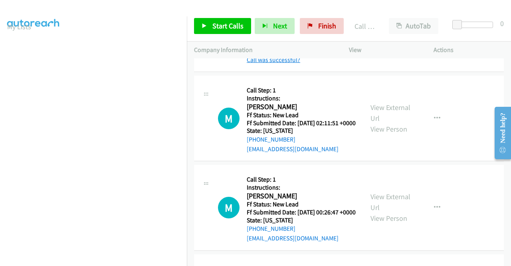
click at [282, 63] on link "Call was successful?" at bounding box center [274, 60] width 54 height 8
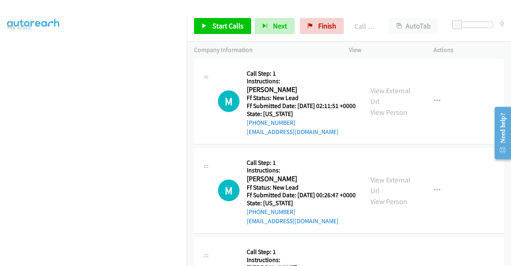
click at [431, 47] on div "View External Url View Person View External Url Email Schedule/Manage Callback …" at bounding box center [409, 11] width 92 height 71
click at [434, 15] on icon "button" at bounding box center [437, 12] width 6 height 6
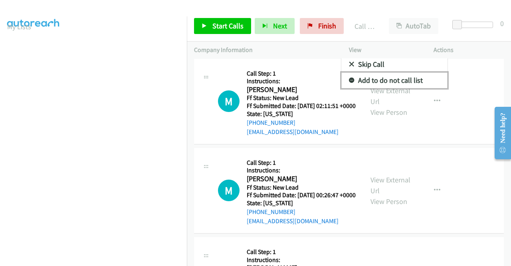
click at [371, 88] on link "Add to do not call list" at bounding box center [394, 80] width 106 height 16
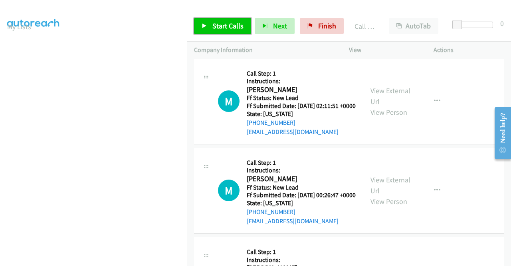
click at [218, 24] on span "Start Calls" at bounding box center [227, 25] width 31 height 9
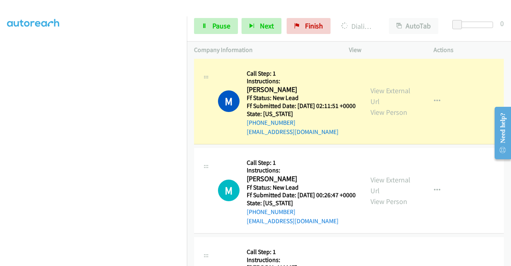
scroll to position [176, 0]
click at [225, 23] on span "Pause" at bounding box center [221, 25] width 18 height 9
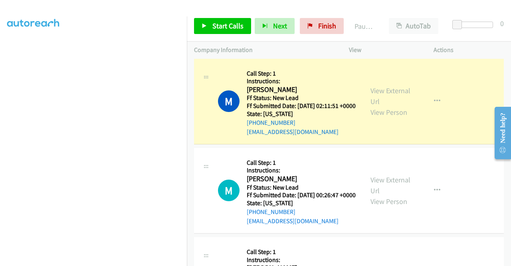
scroll to position [0, 0]
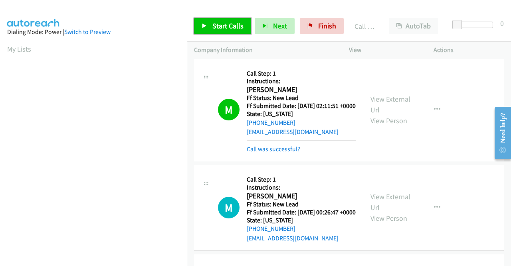
click at [234, 23] on span "Start Calls" at bounding box center [227, 25] width 31 height 9
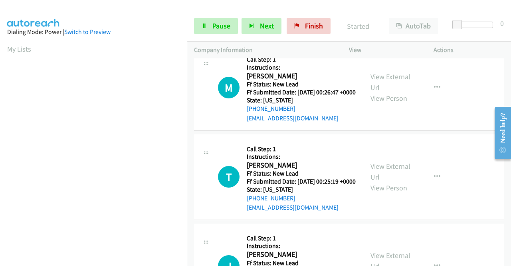
click at [264, 33] on link "Call was successful?" at bounding box center [274, 29] width 54 height 8
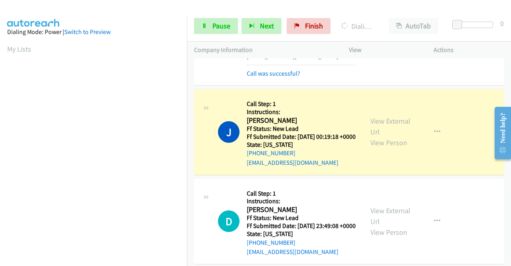
scroll to position [182, 0]
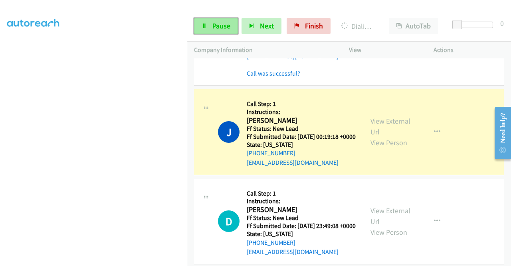
click at [233, 20] on link "Pause" at bounding box center [216, 26] width 44 height 16
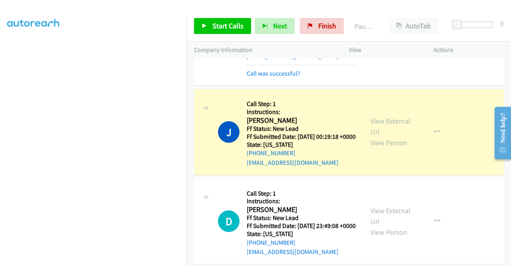
scroll to position [0, 0]
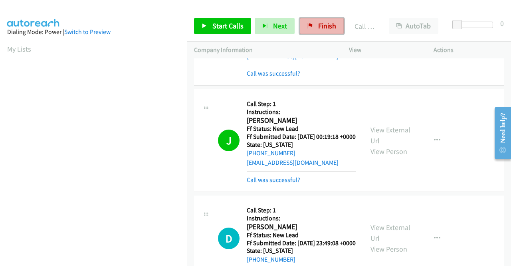
click at [312, 25] on link "Finish" at bounding box center [322, 26] width 44 height 16
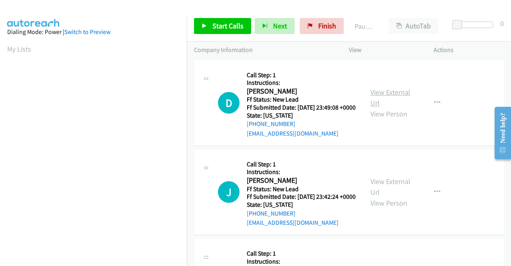
click at [388, 97] on link "View External Url" at bounding box center [391, 97] width 40 height 20
click at [378, 188] on link "View External Url" at bounding box center [391, 187] width 40 height 20
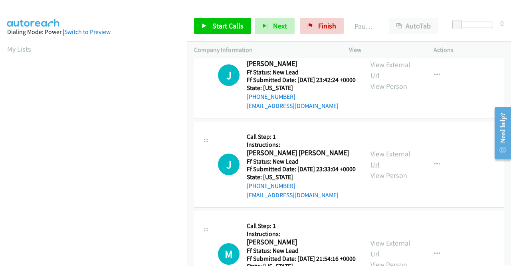
scroll to position [120, 0]
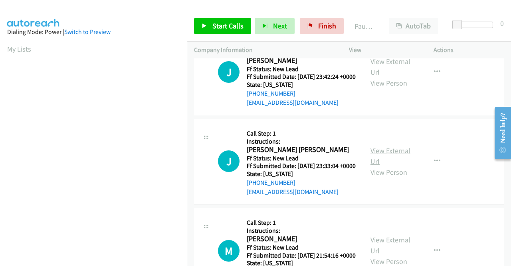
click at [378, 166] on link "View External Url" at bounding box center [391, 156] width 40 height 20
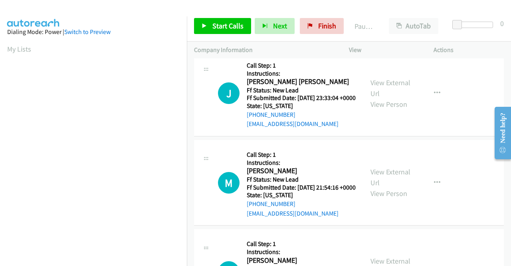
scroll to position [200, 0]
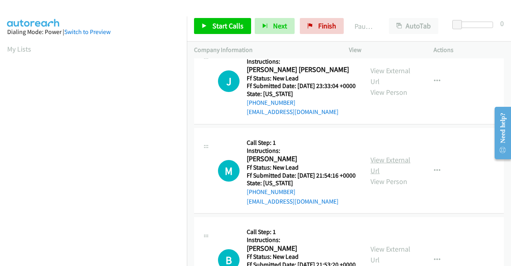
click at [392, 175] on link "View External Url" at bounding box center [391, 165] width 40 height 20
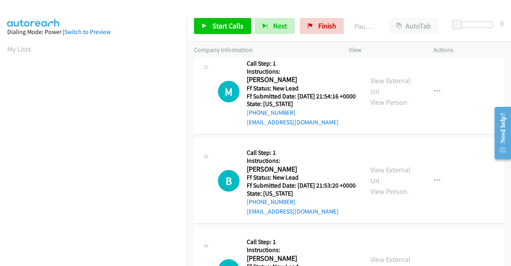
scroll to position [280, 0]
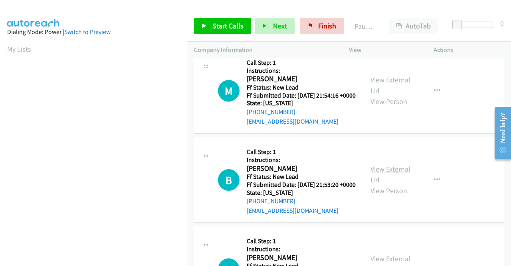
click at [383, 184] on link "View External Url" at bounding box center [391, 174] width 40 height 20
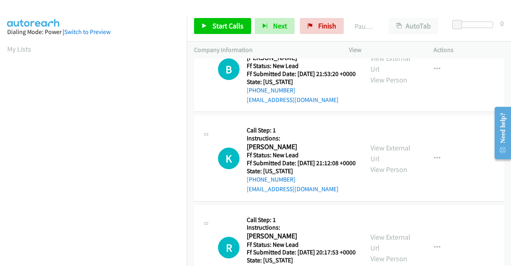
scroll to position [399, 0]
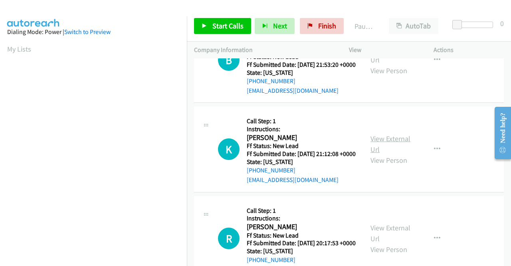
click at [393, 154] on link "View External Url" at bounding box center [391, 144] width 40 height 20
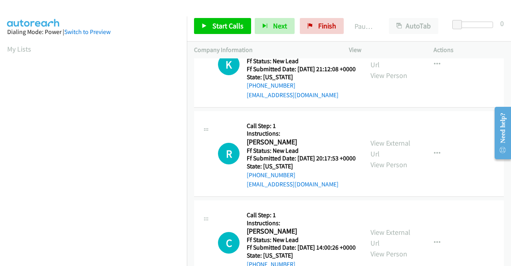
scroll to position [519, 0]
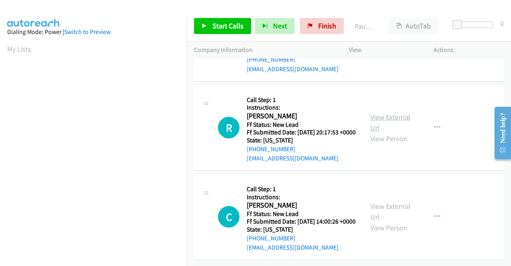
click at [379, 132] on link "View External Url" at bounding box center [391, 122] width 40 height 20
click at [384, 201] on link "View External Url" at bounding box center [391, 211] width 40 height 20
click at [208, 22] on link "Start Calls" at bounding box center [222, 26] width 57 height 16
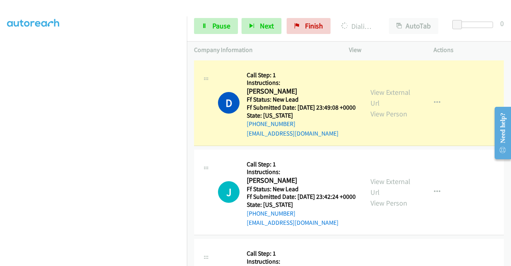
scroll to position [182, 0]
click at [223, 22] on span "Pause" at bounding box center [221, 25] width 18 height 9
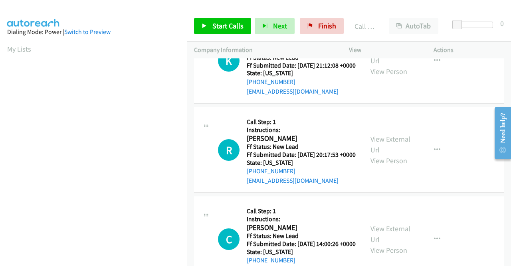
scroll to position [519, 0]
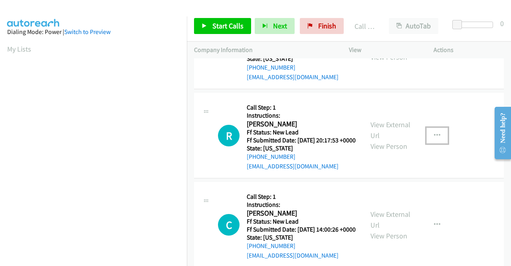
click at [434, 139] on icon "button" at bounding box center [437, 135] width 6 height 6
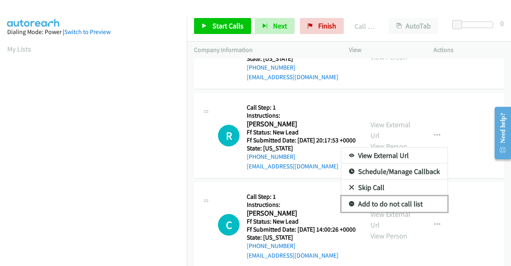
click at [403, 212] on link "Add to do not call list" at bounding box center [394, 204] width 106 height 16
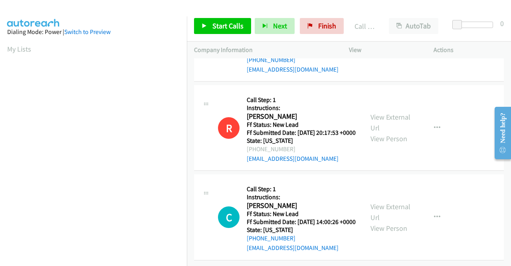
scroll to position [594, 0]
click at [218, 24] on span "Start Calls" at bounding box center [227, 25] width 31 height 9
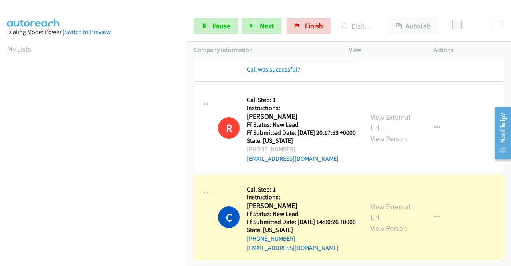
scroll to position [639, 0]
click at [218, 28] on span "Pause" at bounding box center [221, 25] width 18 height 9
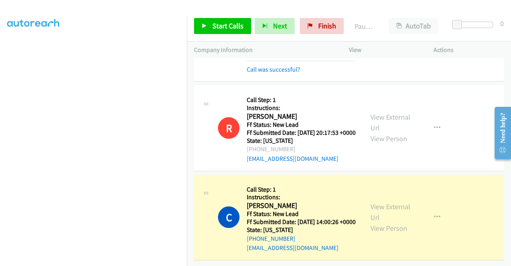
scroll to position [0, 0]
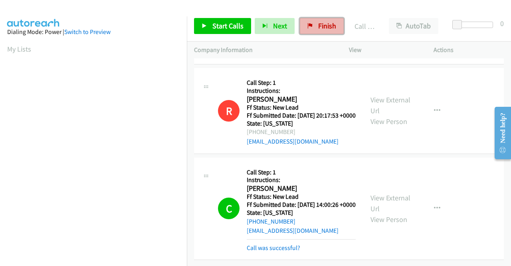
click at [335, 28] on link "Finish" at bounding box center [322, 26] width 44 height 16
